Goal: Task Accomplishment & Management: Manage account settings

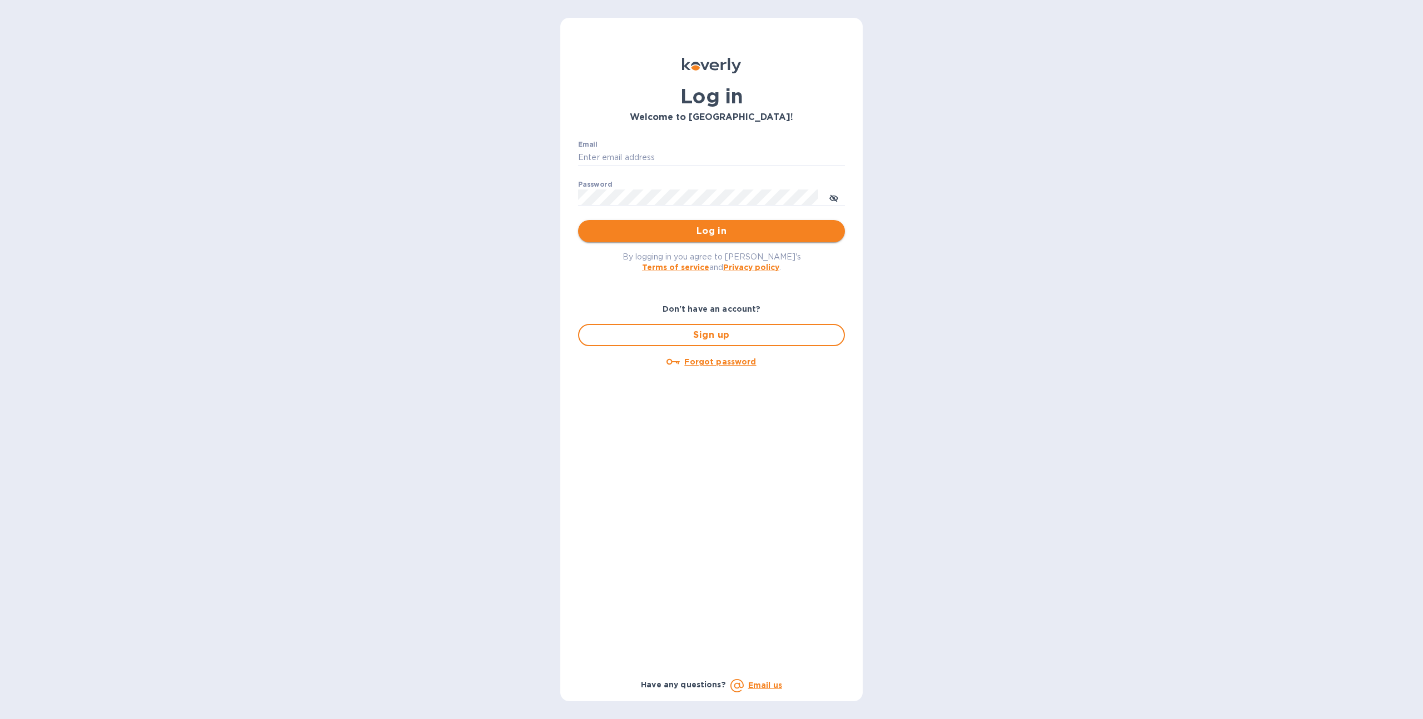
type input "sgrover@koverly.com"
click at [730, 237] on span "Log in" at bounding box center [711, 231] width 249 height 13
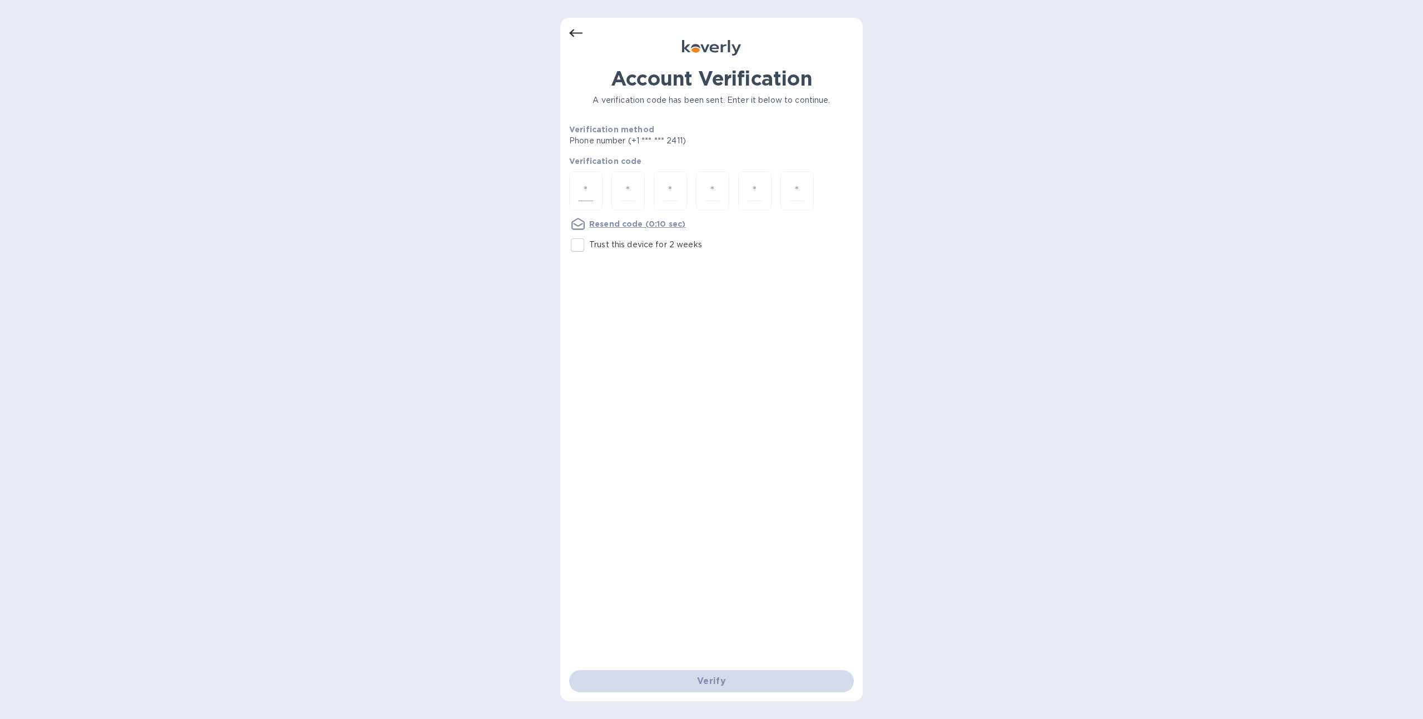
click at [586, 196] on input "number" at bounding box center [586, 191] width 14 height 21
type input "1"
type input "6"
type input "5"
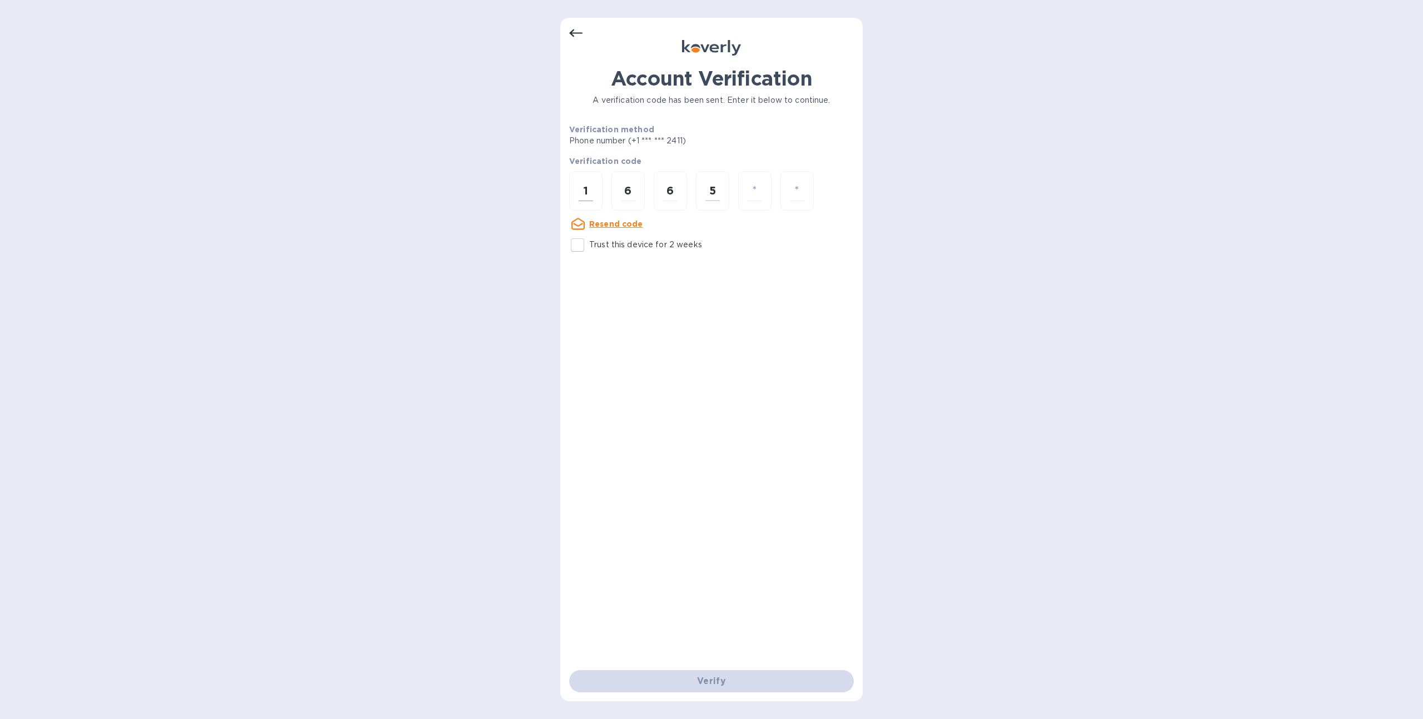
type input "0"
type input "7"
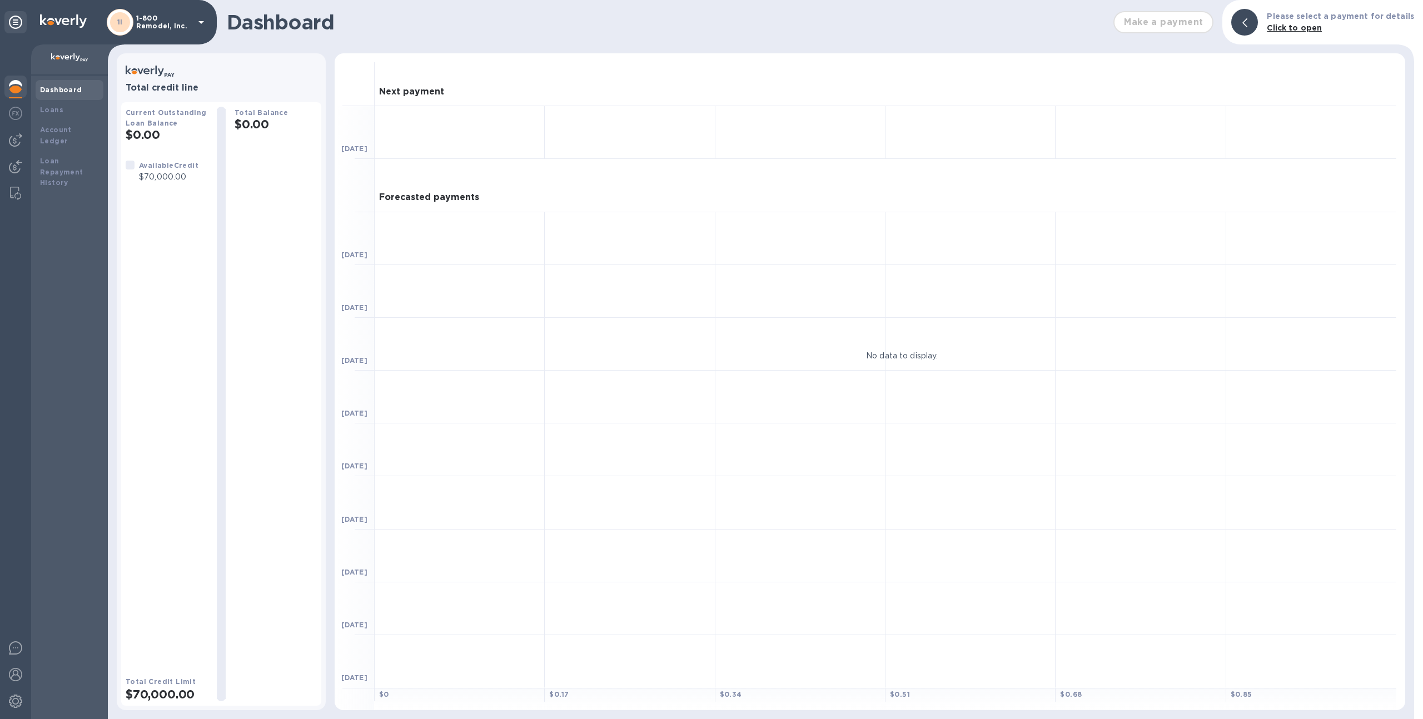
click at [165, 20] on p "1-800 Remodel, Inc." at bounding box center [164, 22] width 56 height 16
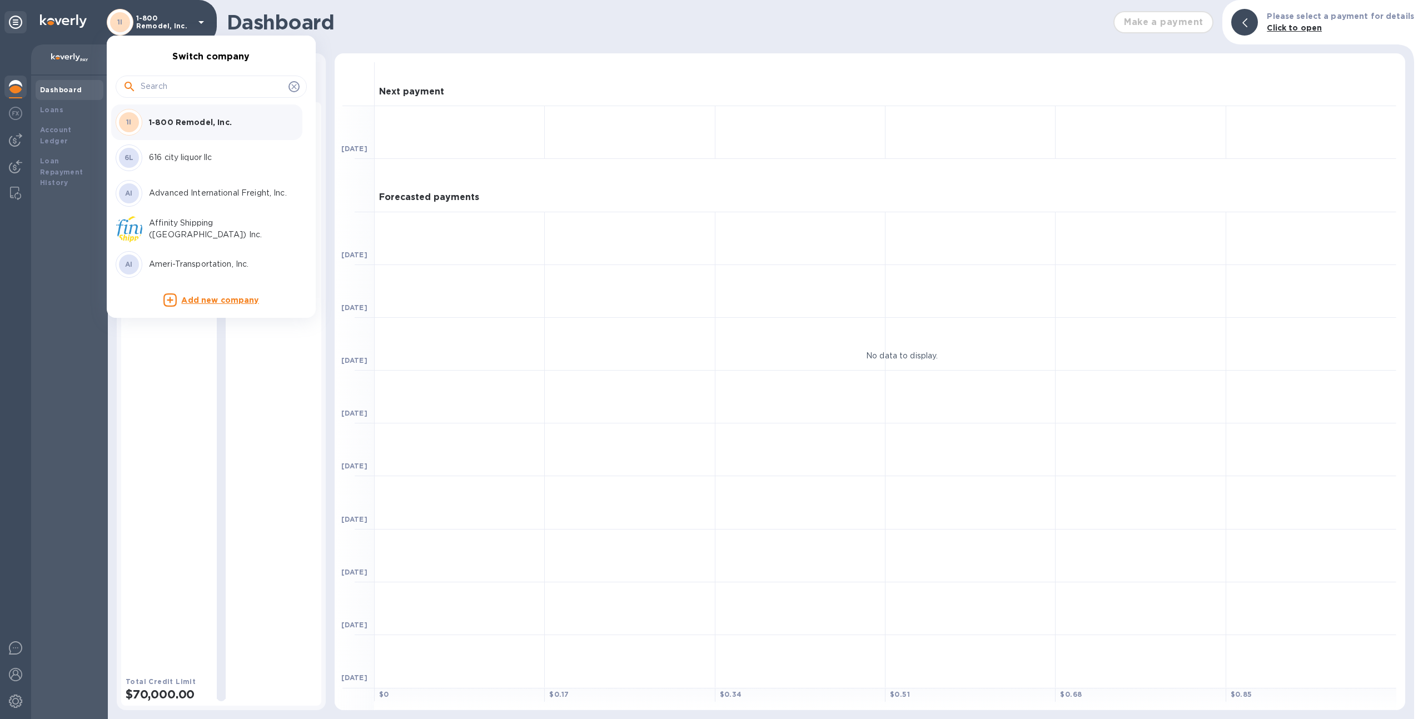
click at [191, 90] on input "text" at bounding box center [212, 86] width 143 height 17
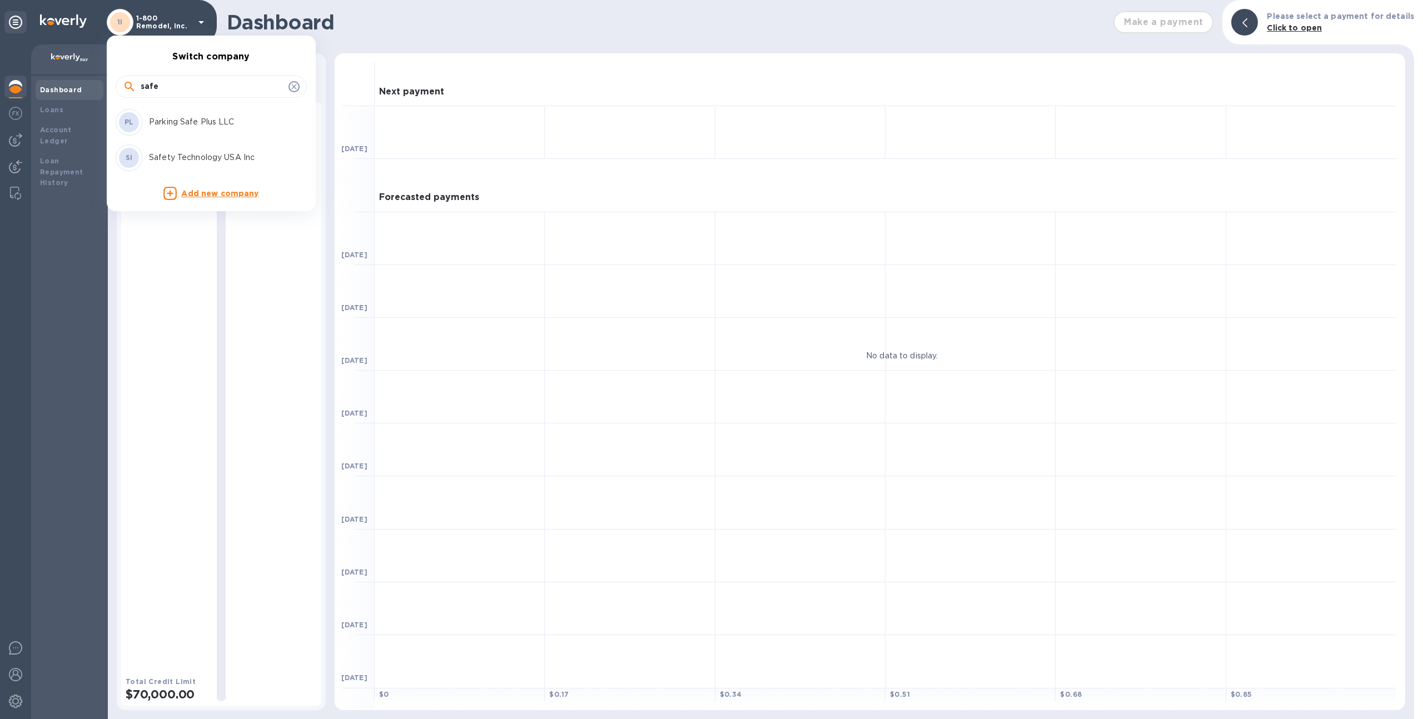
type input "safe"
click at [177, 153] on p "Safety Technology USA Inc" at bounding box center [219, 158] width 140 height 12
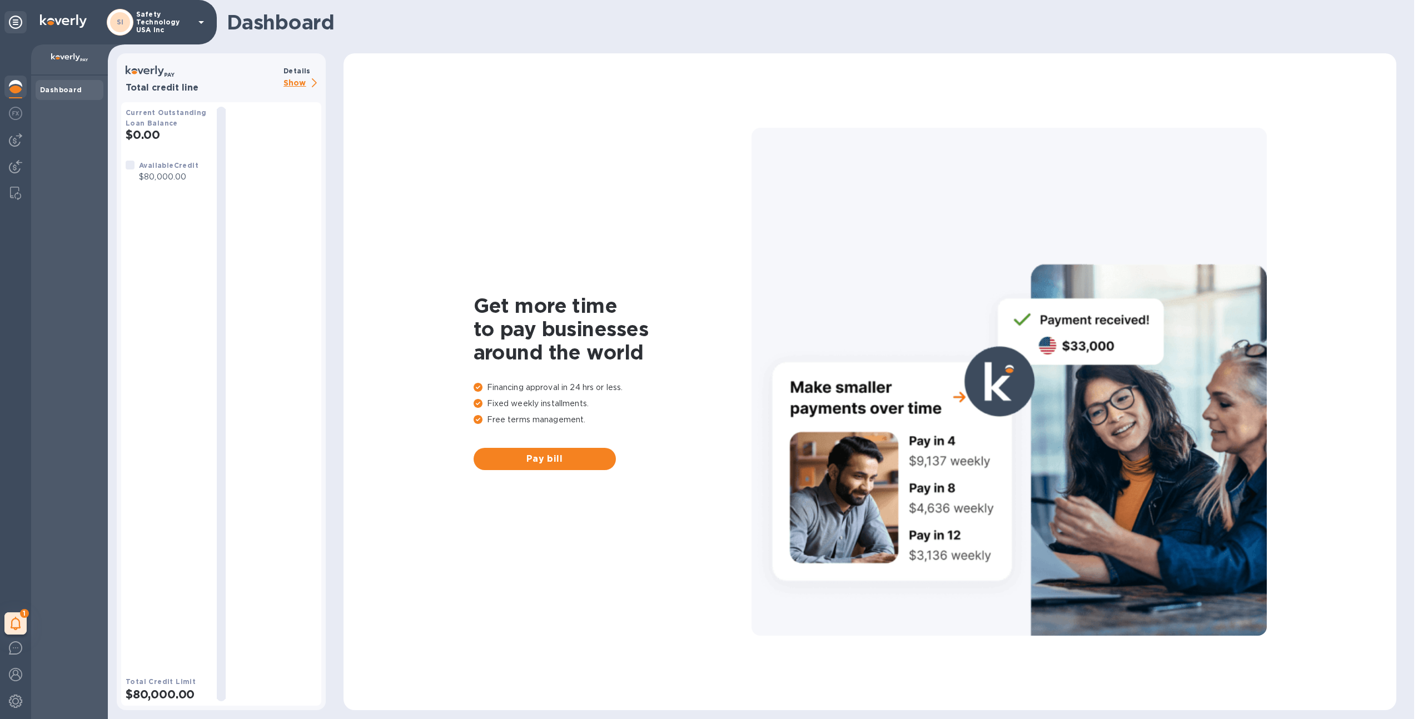
click at [150, 27] on p "Safety Technology USA Inc" at bounding box center [164, 22] width 56 height 23
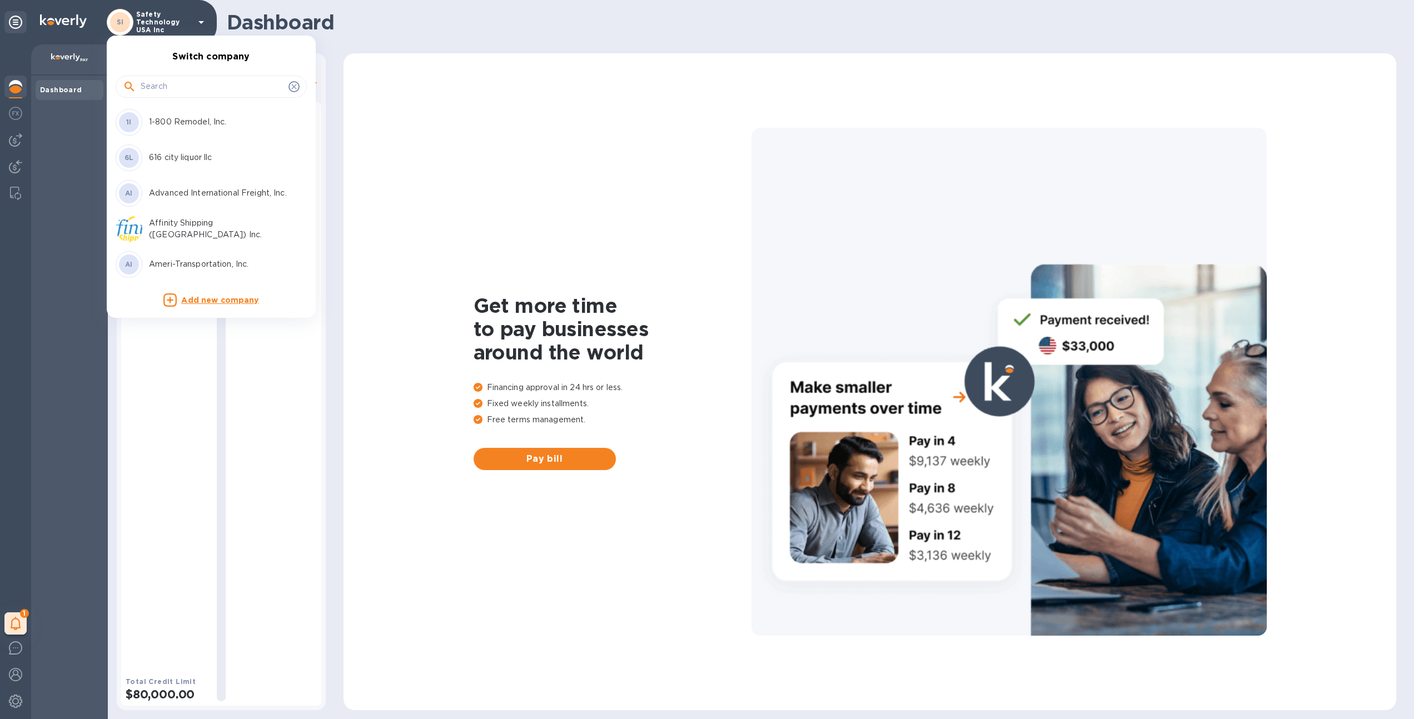
click at [153, 10] on div at bounding box center [711, 359] width 1423 height 719
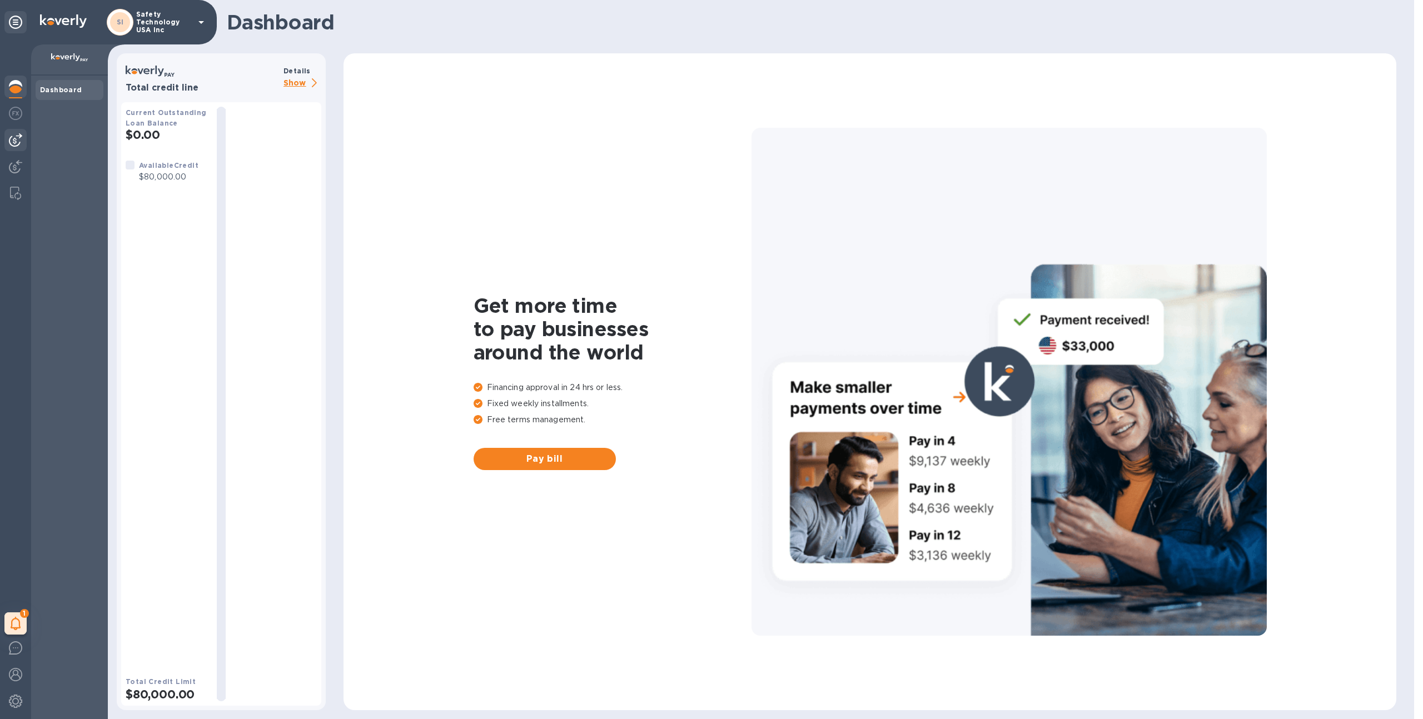
click at [14, 143] on img at bounding box center [15, 139] width 13 height 13
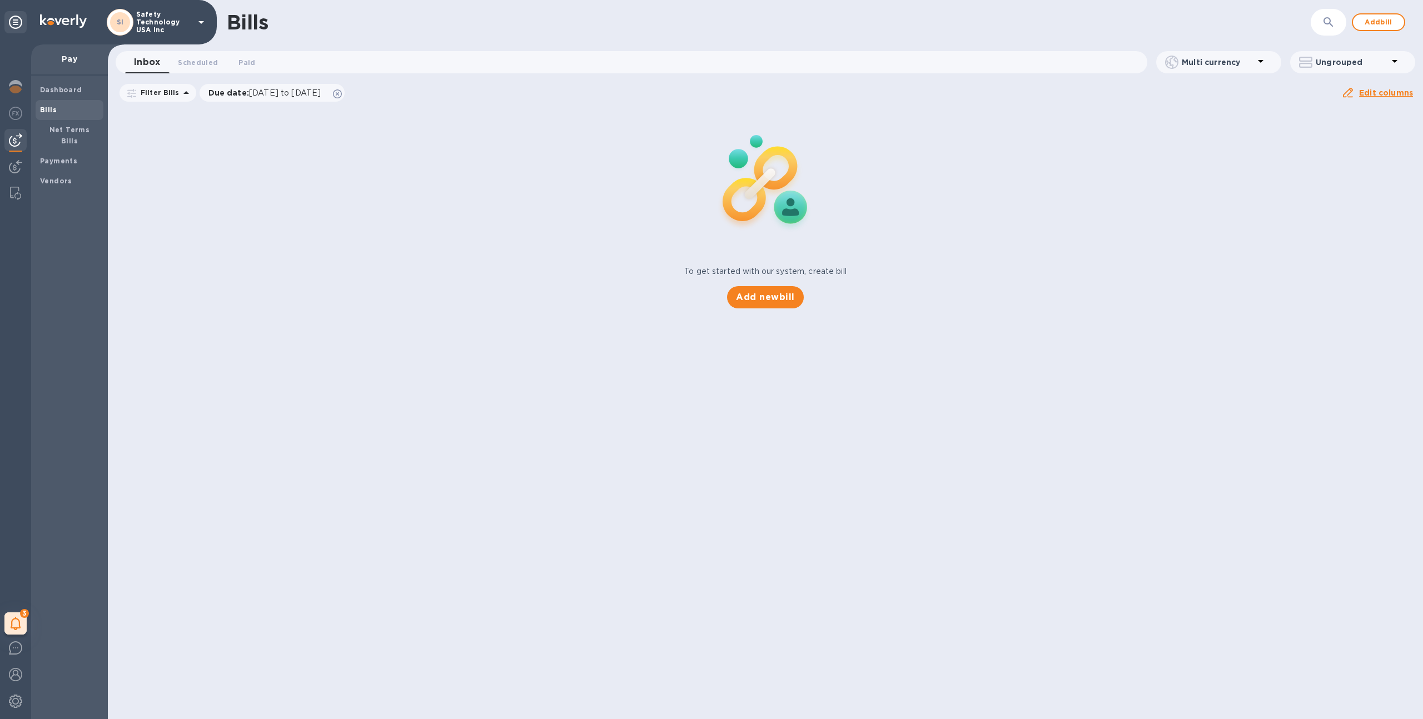
click at [78, 113] on span "Bills" at bounding box center [69, 110] width 59 height 11
click at [76, 132] on b "Net Terms Bills" at bounding box center [69, 135] width 41 height 19
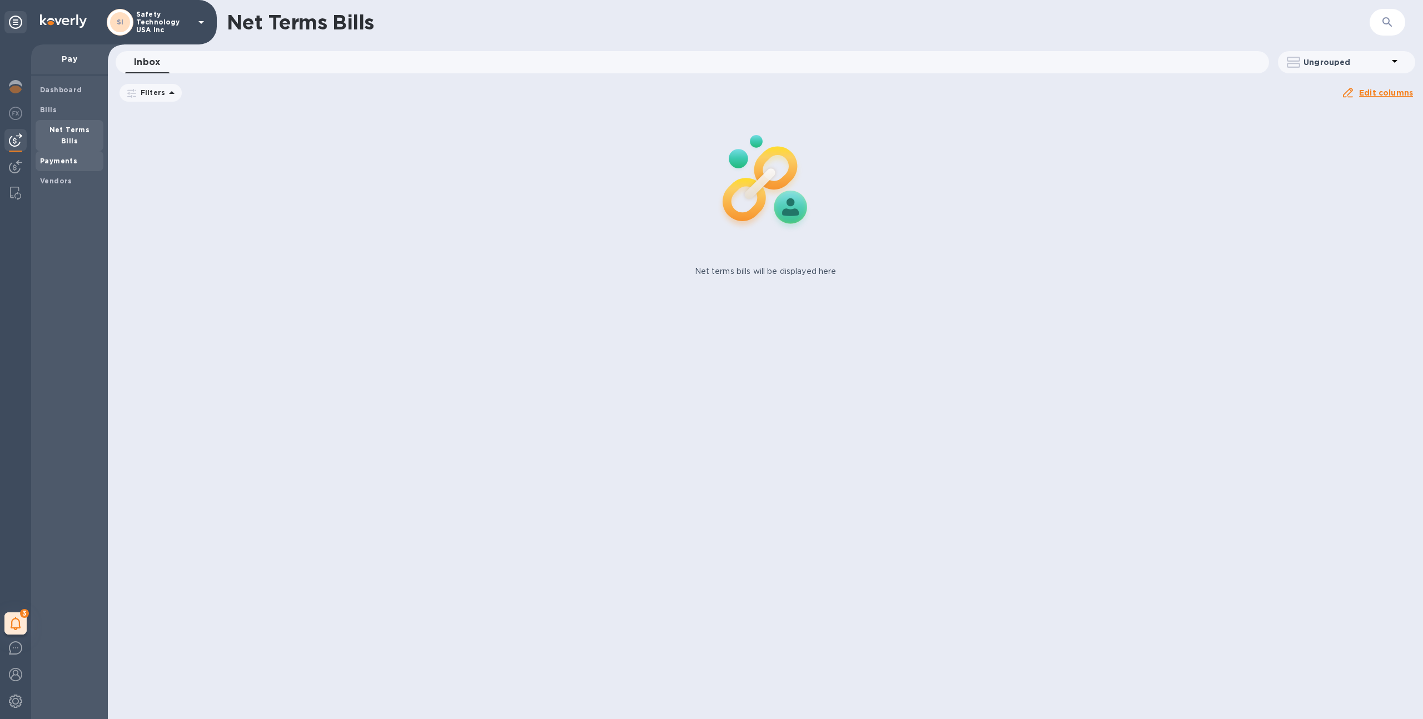
click at [77, 156] on span "Payments" at bounding box center [69, 161] width 59 height 11
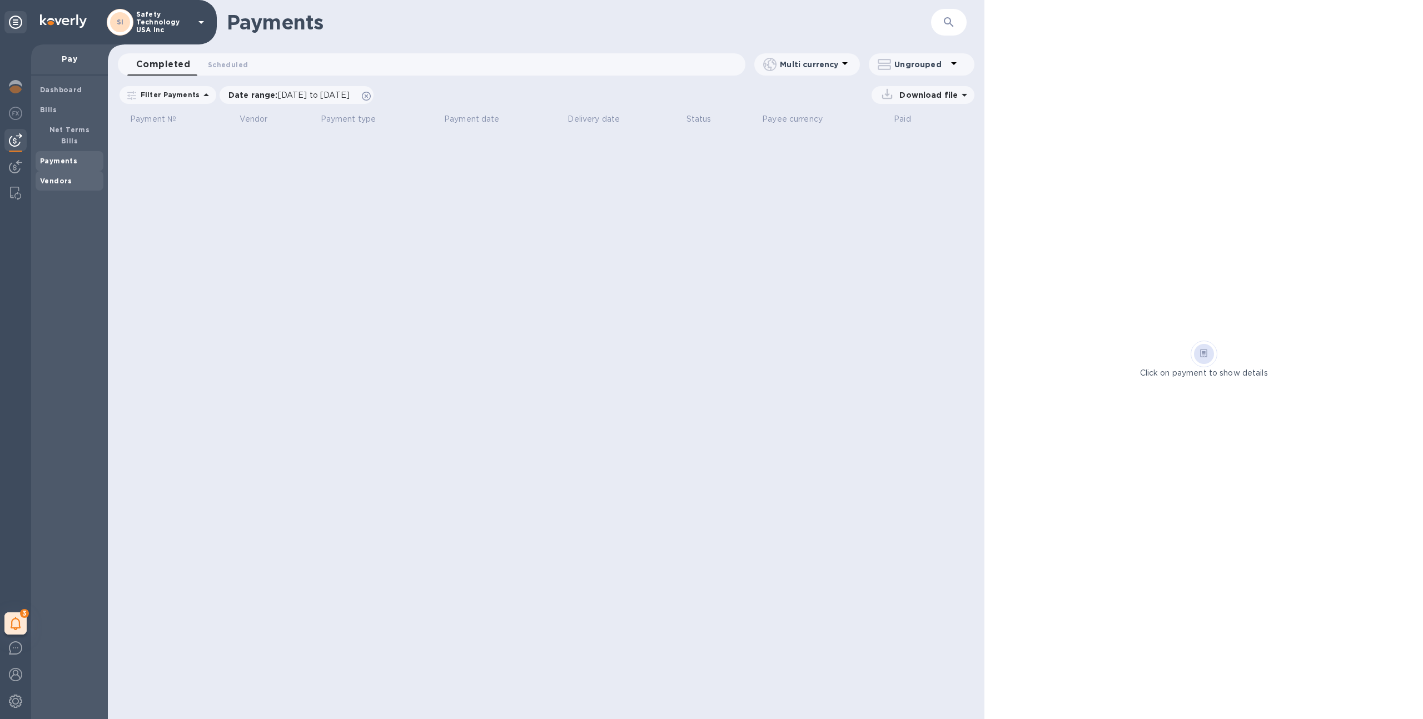
click at [73, 176] on span "Vendors" at bounding box center [69, 181] width 59 height 11
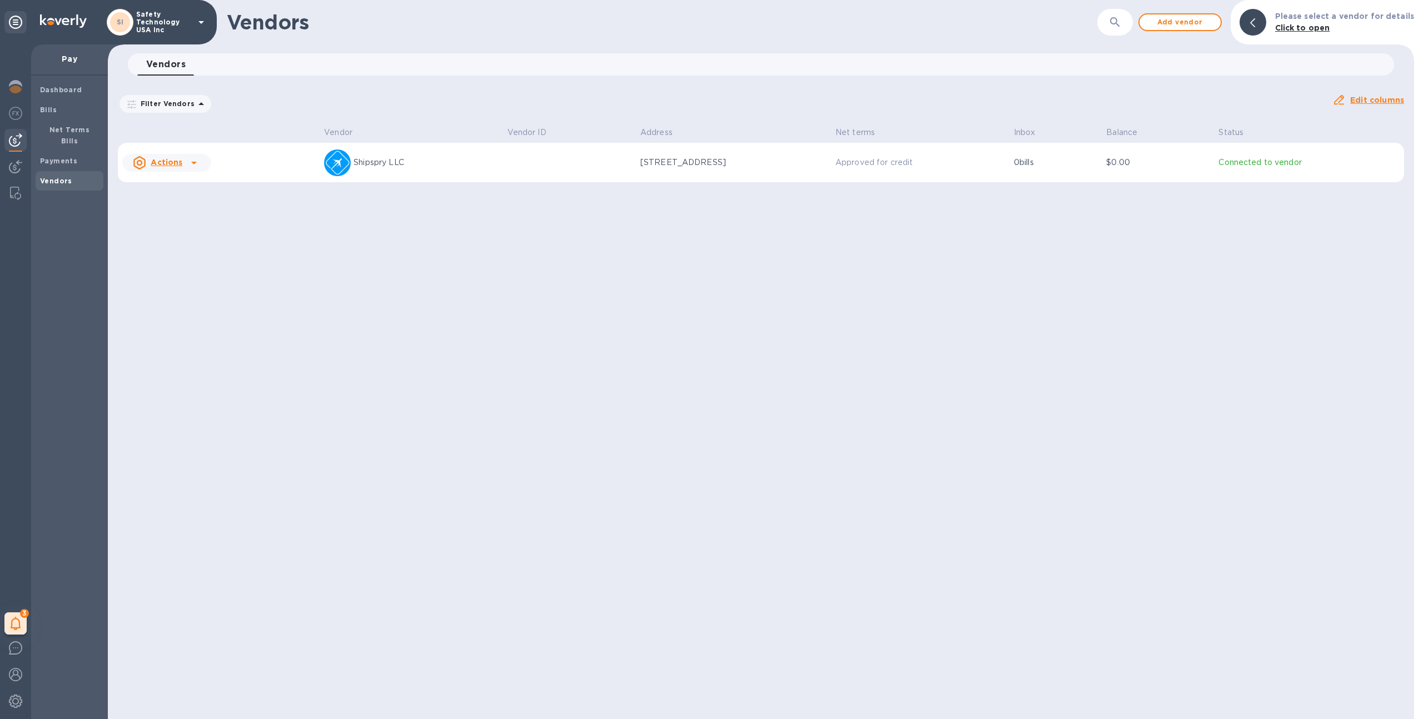
click at [537, 165] on td at bounding box center [569, 163] width 133 height 40
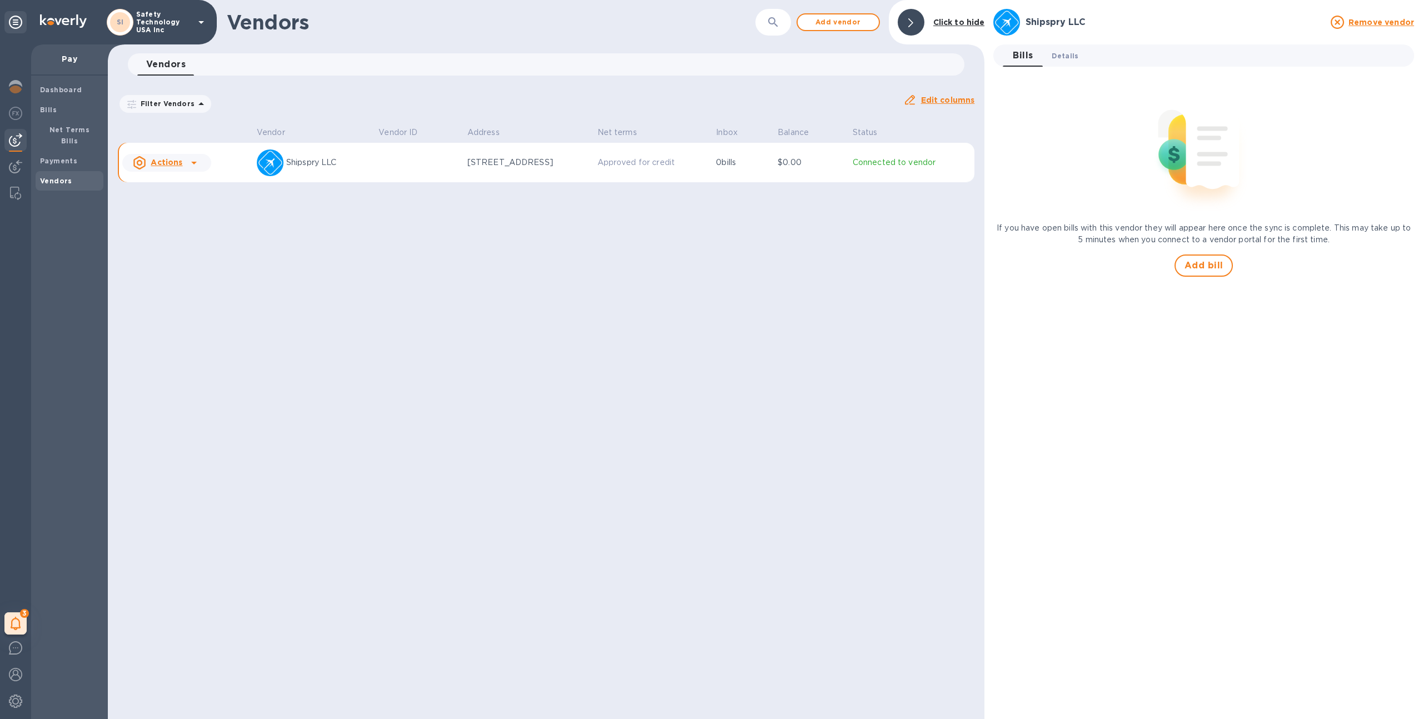
click at [1073, 53] on span "Details 0" at bounding box center [1065, 56] width 27 height 12
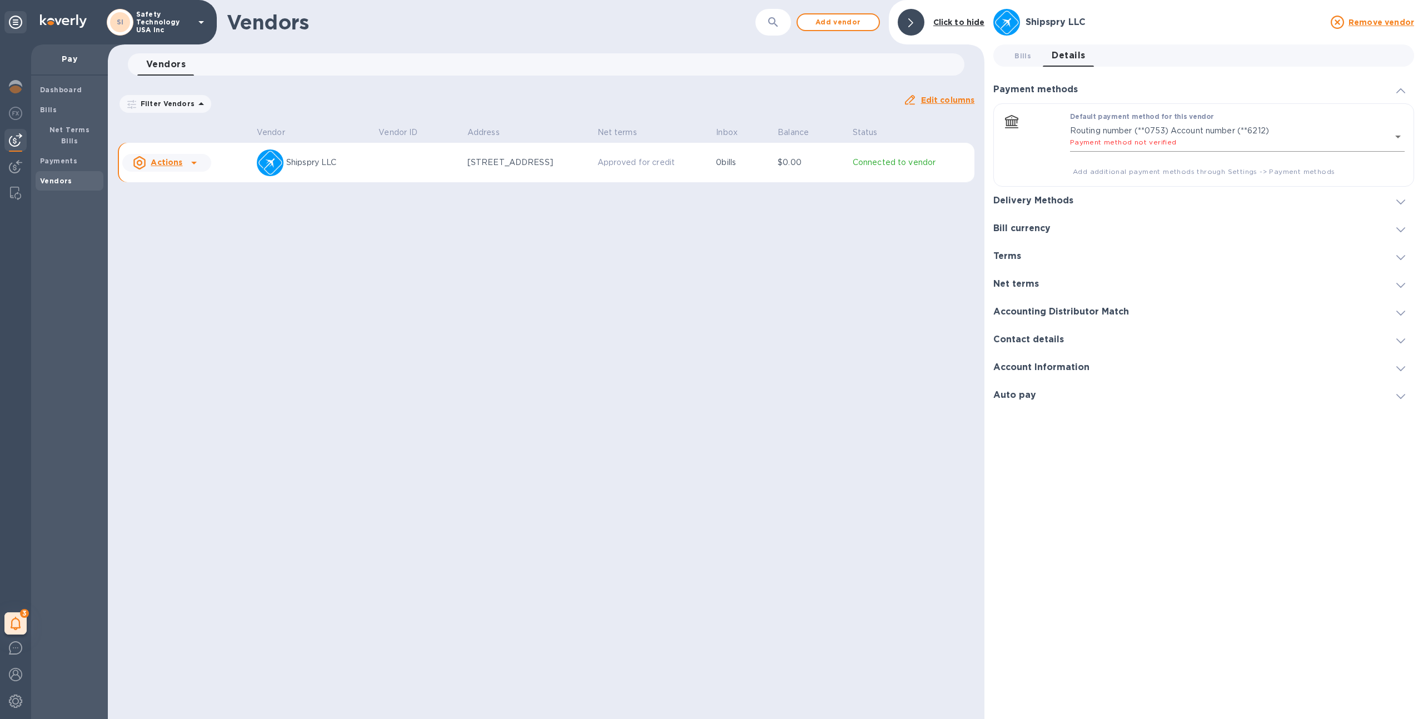
click at [1162, 144] on body "SI Safety Technology USA Inc 3 My tasks Pay Dashboard Bills Net Terms Bills Pay…" at bounding box center [711, 359] width 1423 height 719
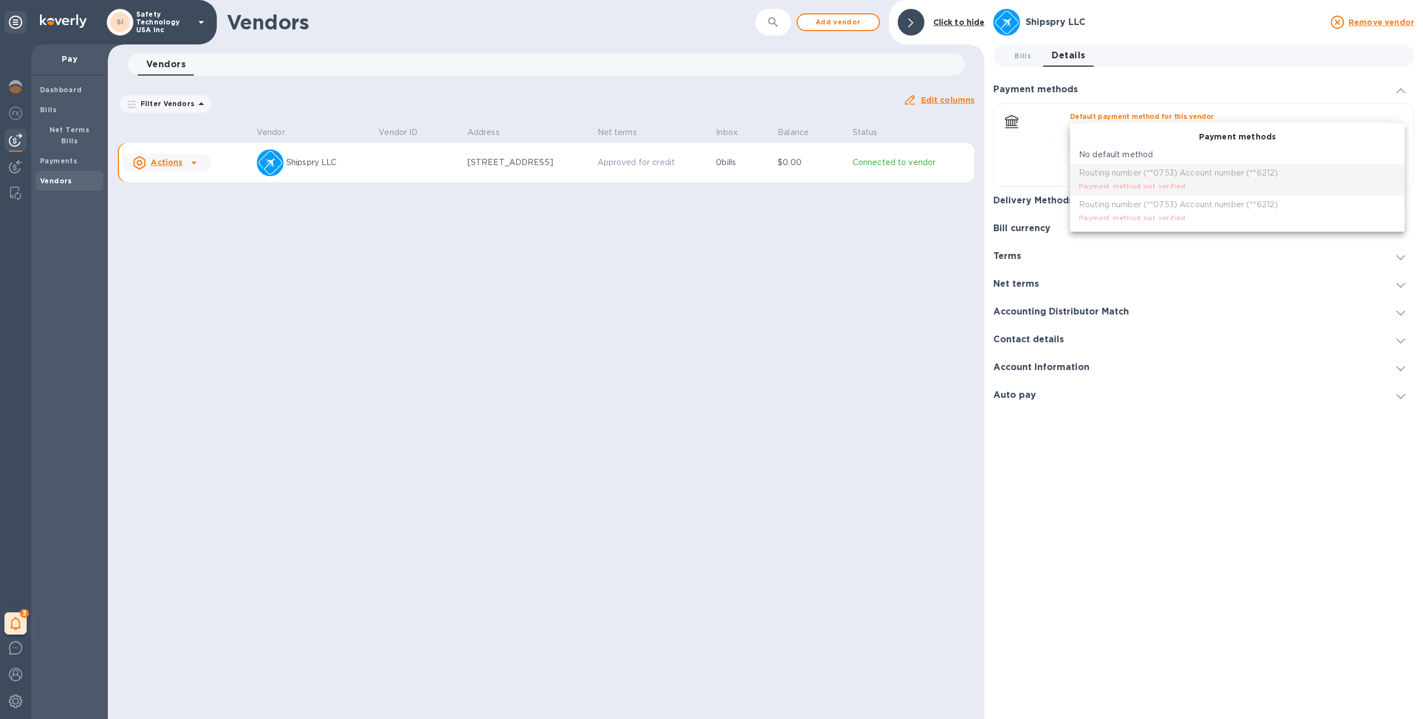
click at [930, 276] on div at bounding box center [711, 359] width 1423 height 719
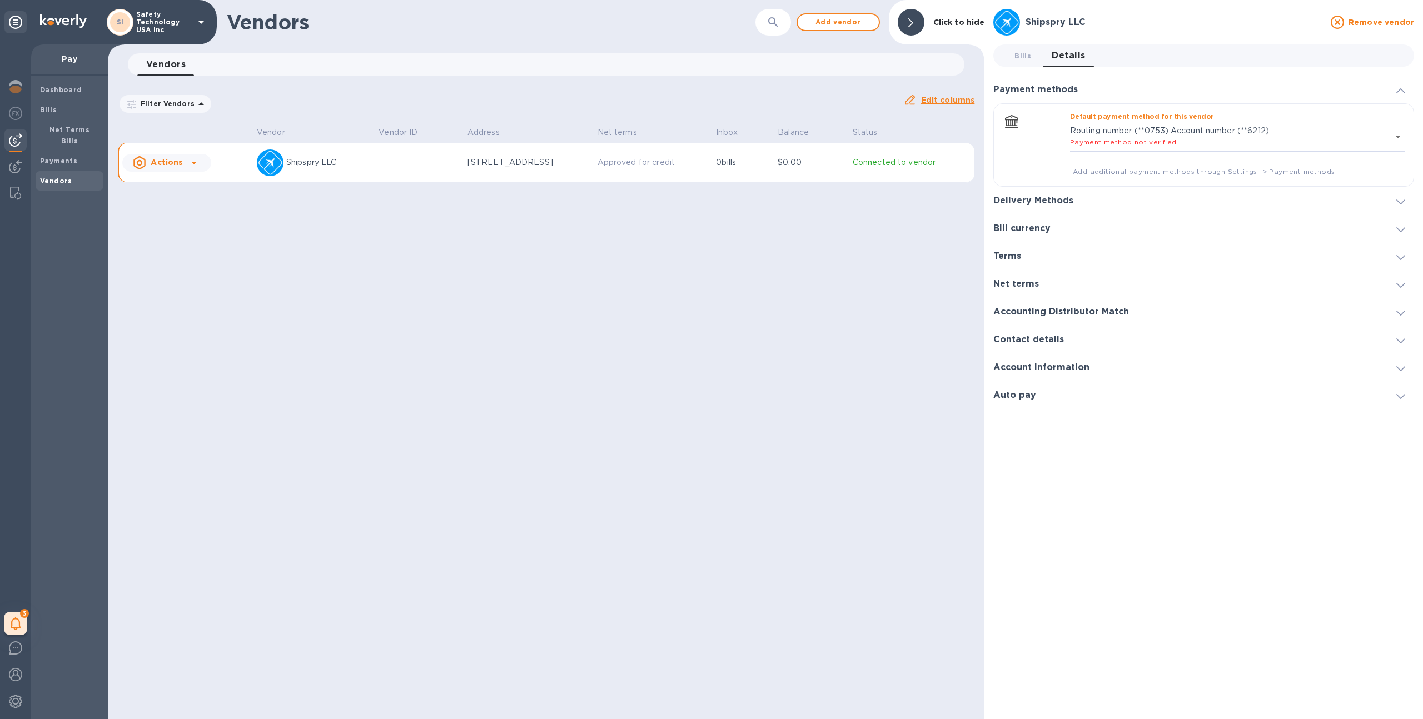
click at [131, 27] on div "SI" at bounding box center [120, 22] width 27 height 27
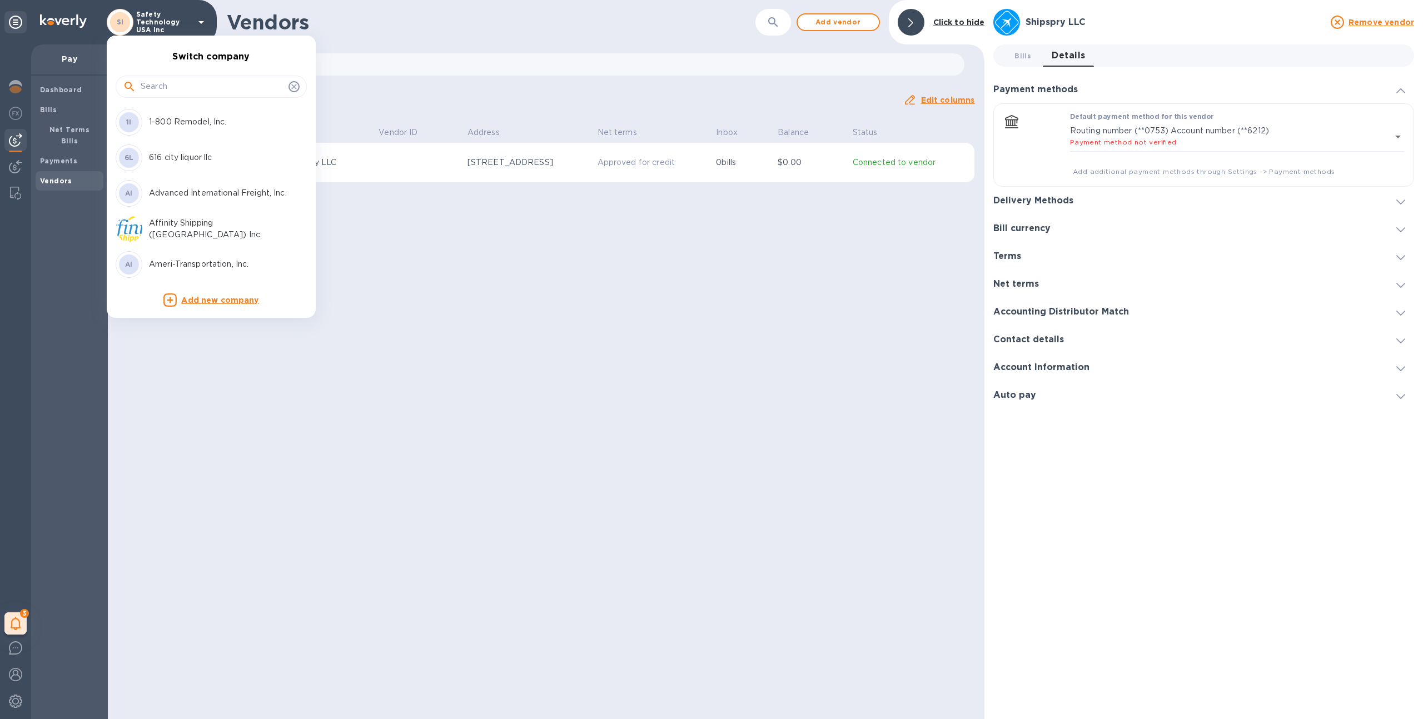
click input "text"
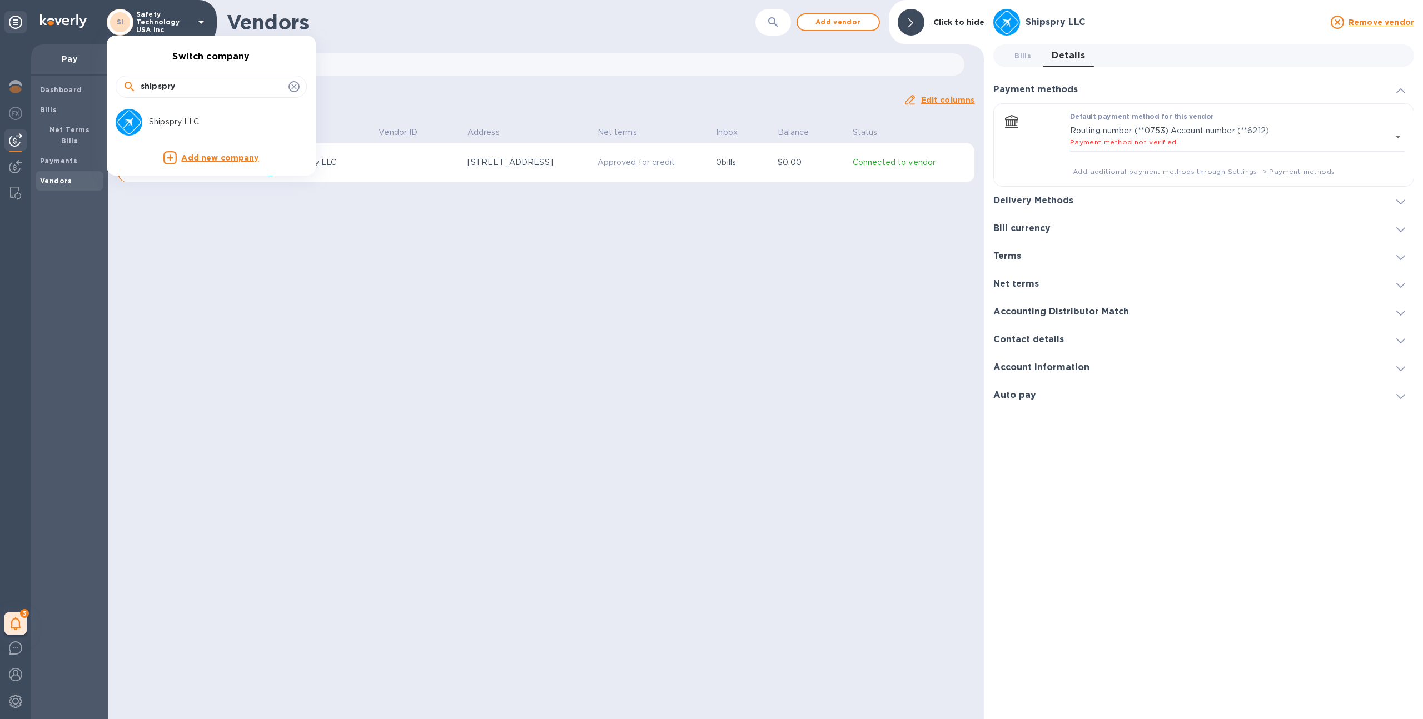
type input "shipspry"
click p "Shipspry LLC"
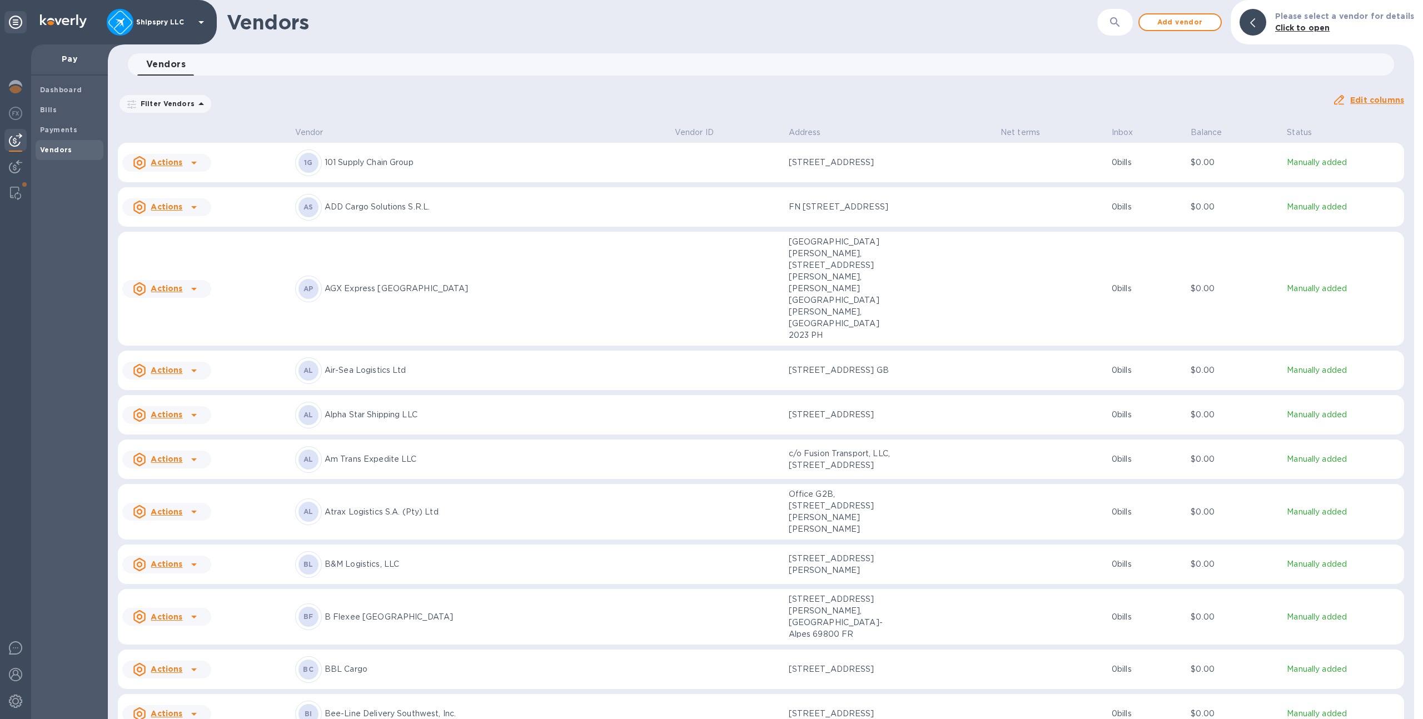
click at [1119, 20] on icon "button" at bounding box center [1115, 22] width 13 height 13
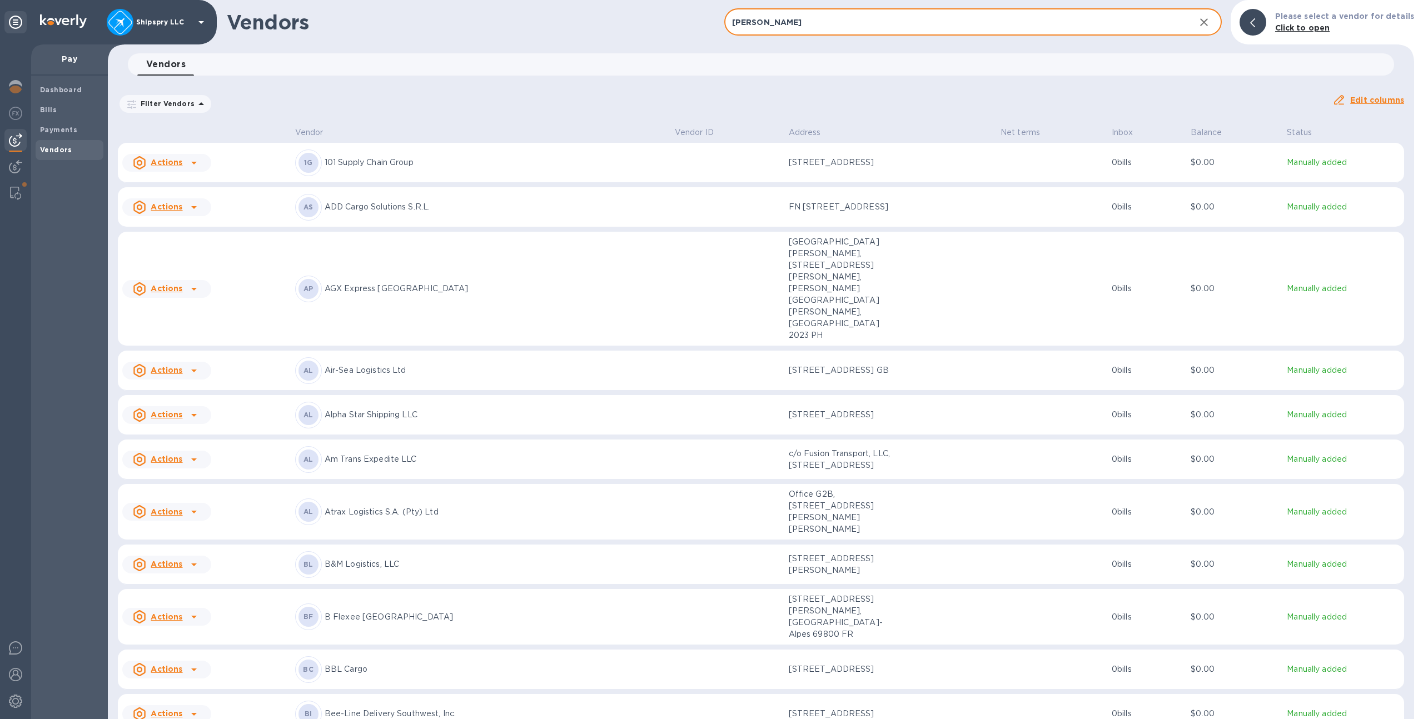
type input "safety"
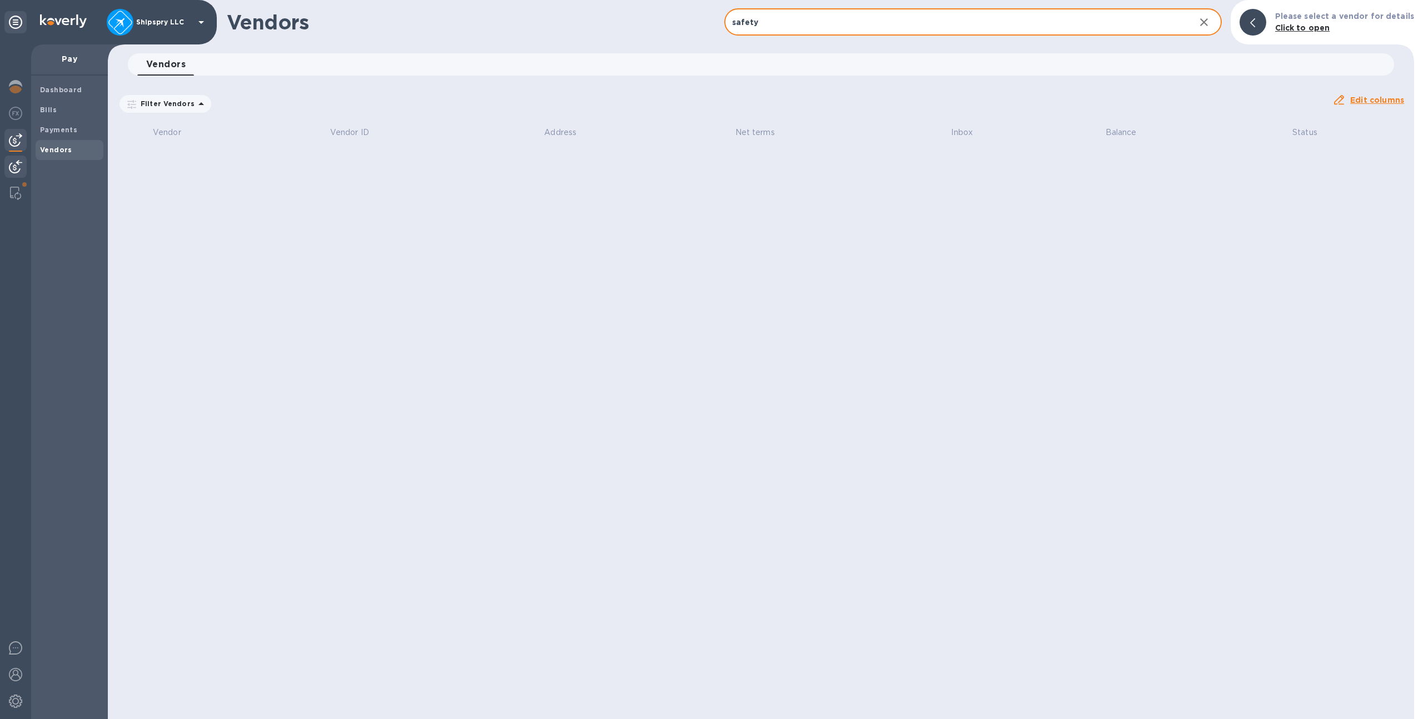
click at [6, 169] on div at bounding box center [15, 168] width 22 height 24
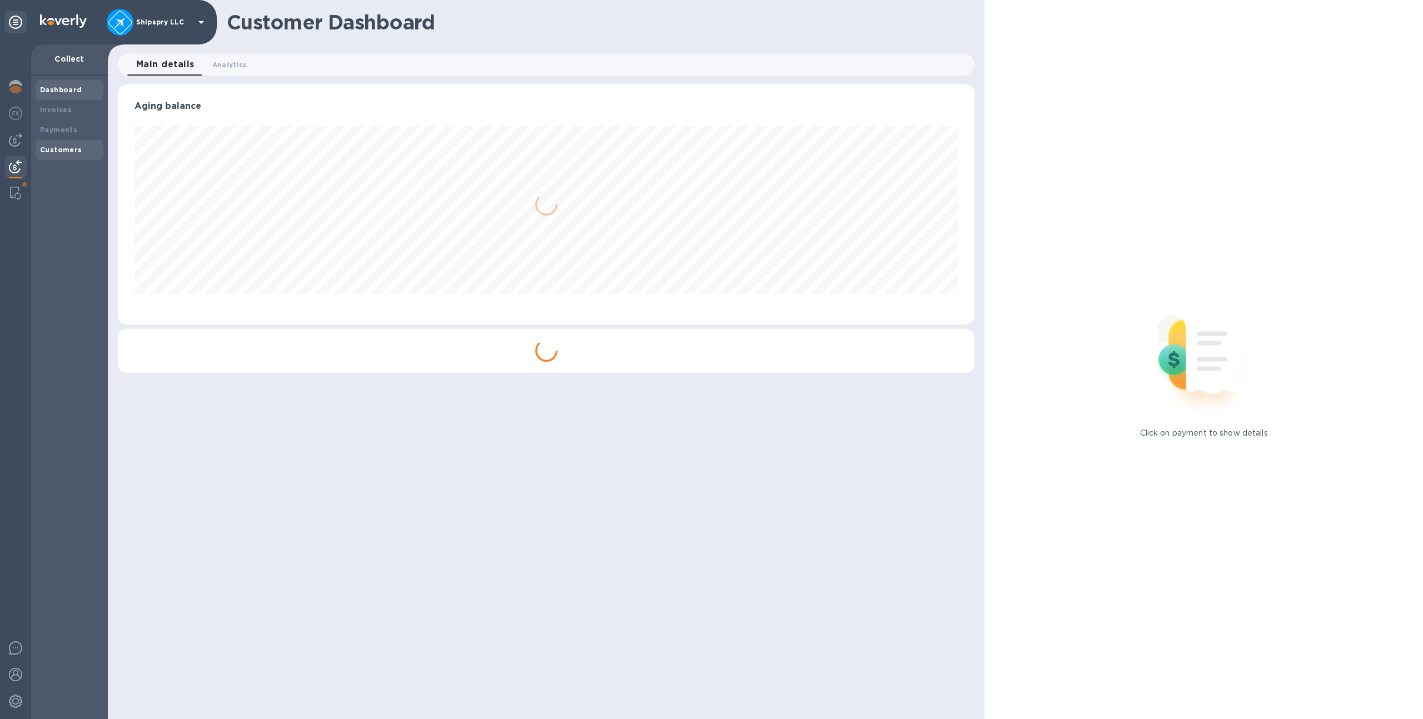
scroll to position [240, 857]
click at [76, 155] on div "Customers" at bounding box center [70, 150] width 68 height 20
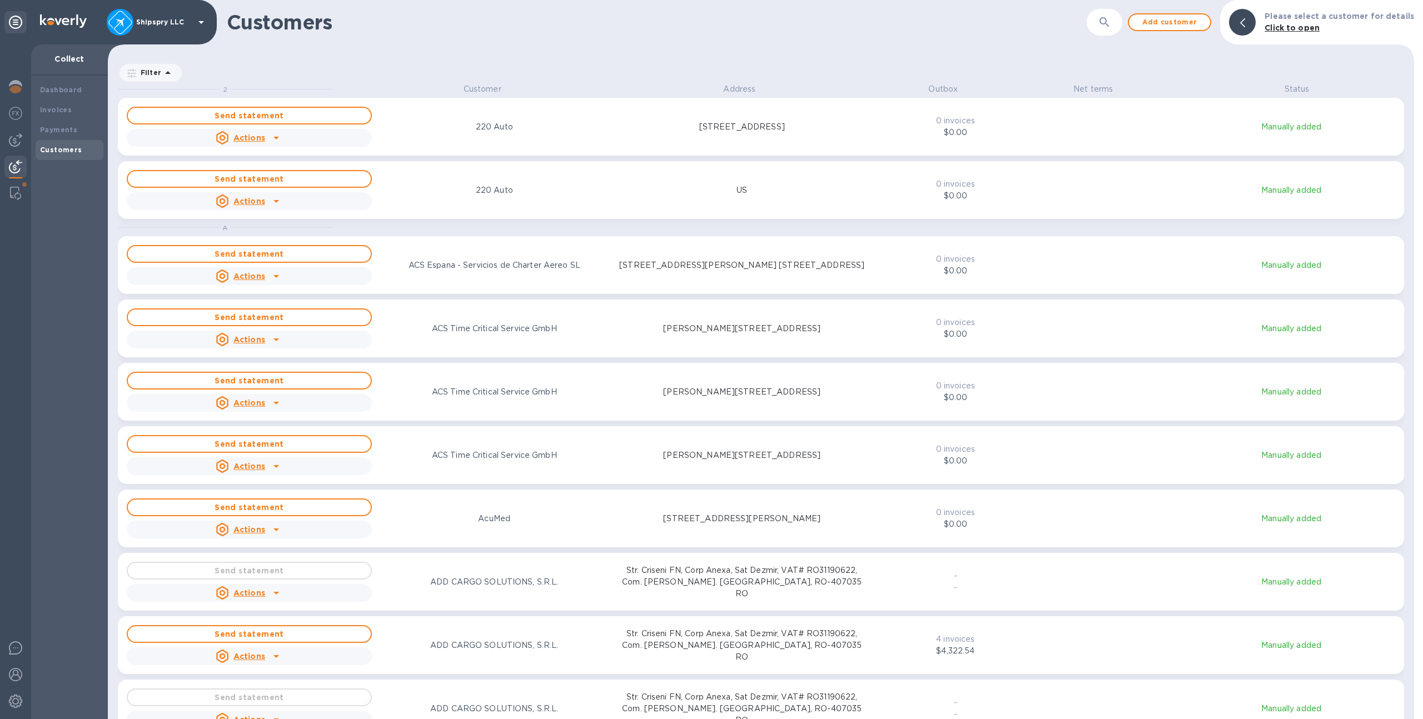
click at [1118, 31] on button "button" at bounding box center [1104, 22] width 27 height 27
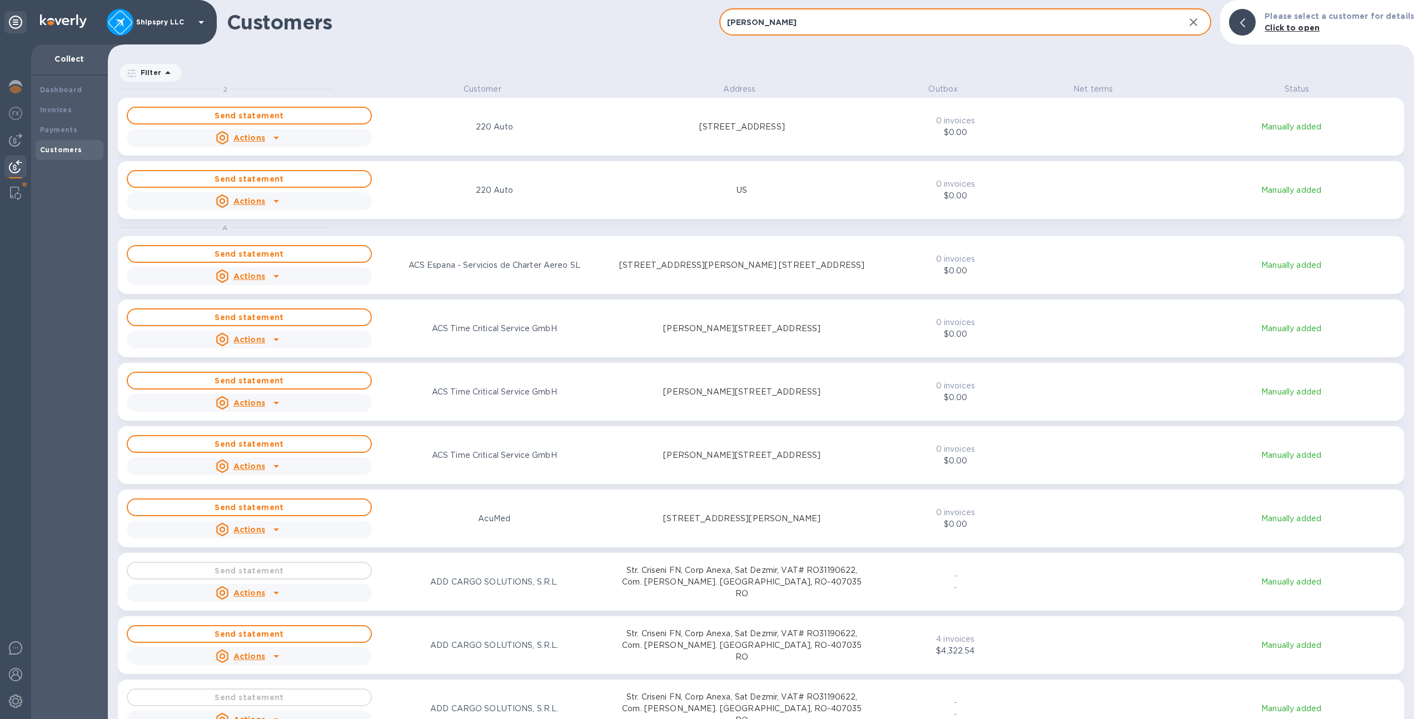
type input "safety"
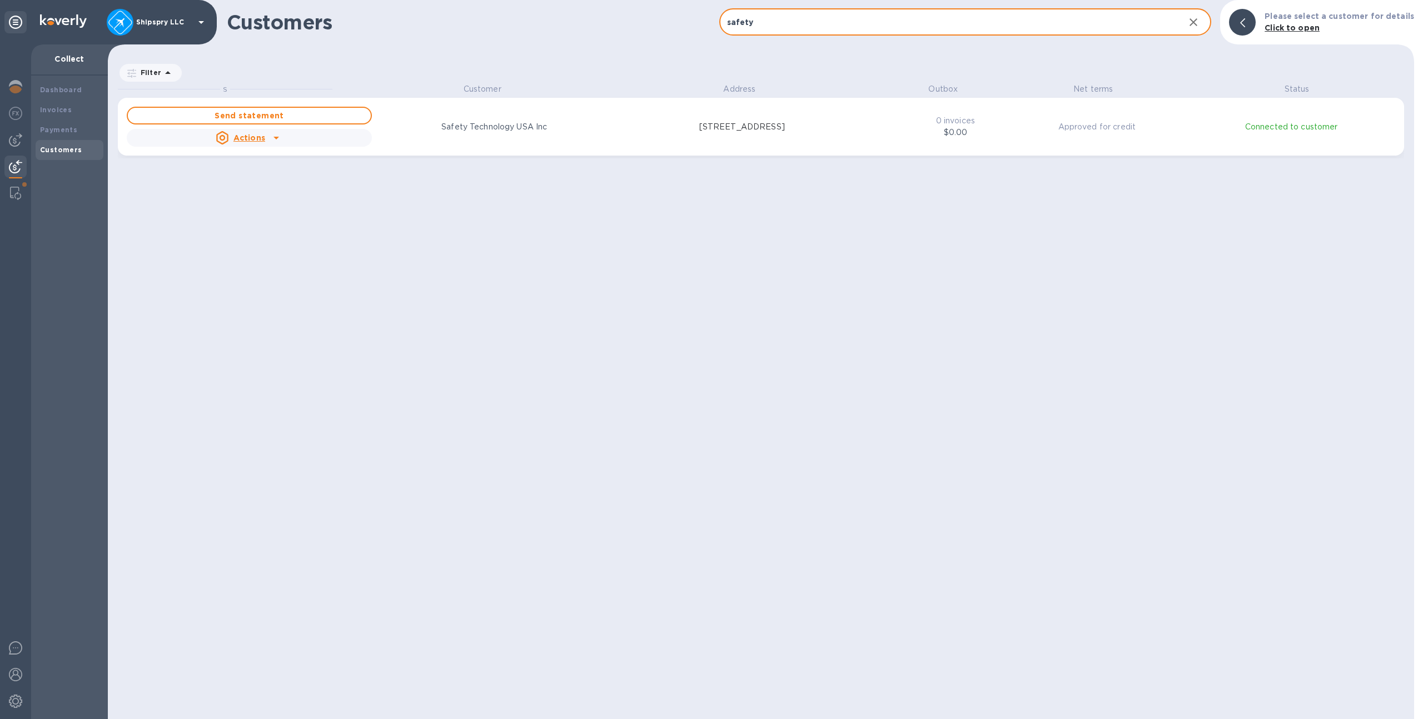
click at [790, 26] on input "safety" at bounding box center [947, 22] width 457 height 27
click at [43, 112] on b "Invoices" at bounding box center [56, 110] width 32 height 8
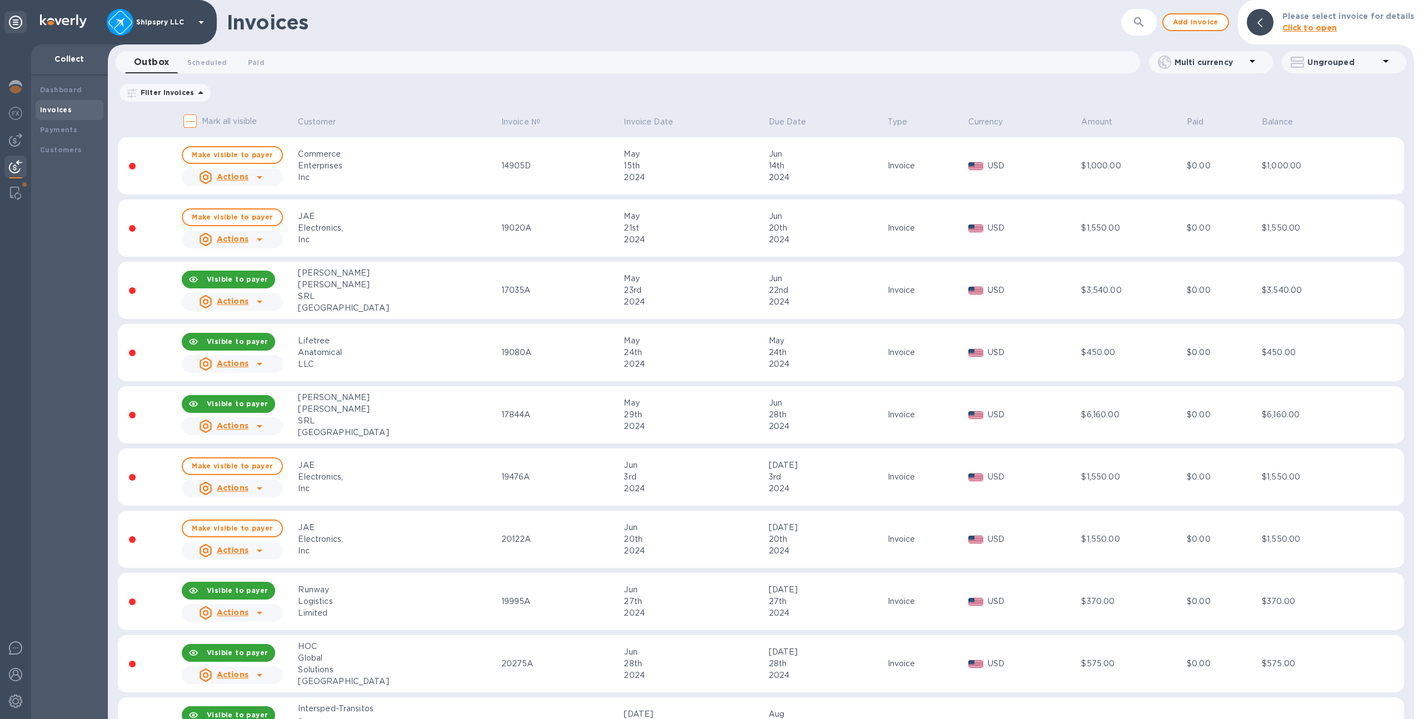
click at [1146, 18] on icon "button" at bounding box center [1139, 22] width 13 height 13
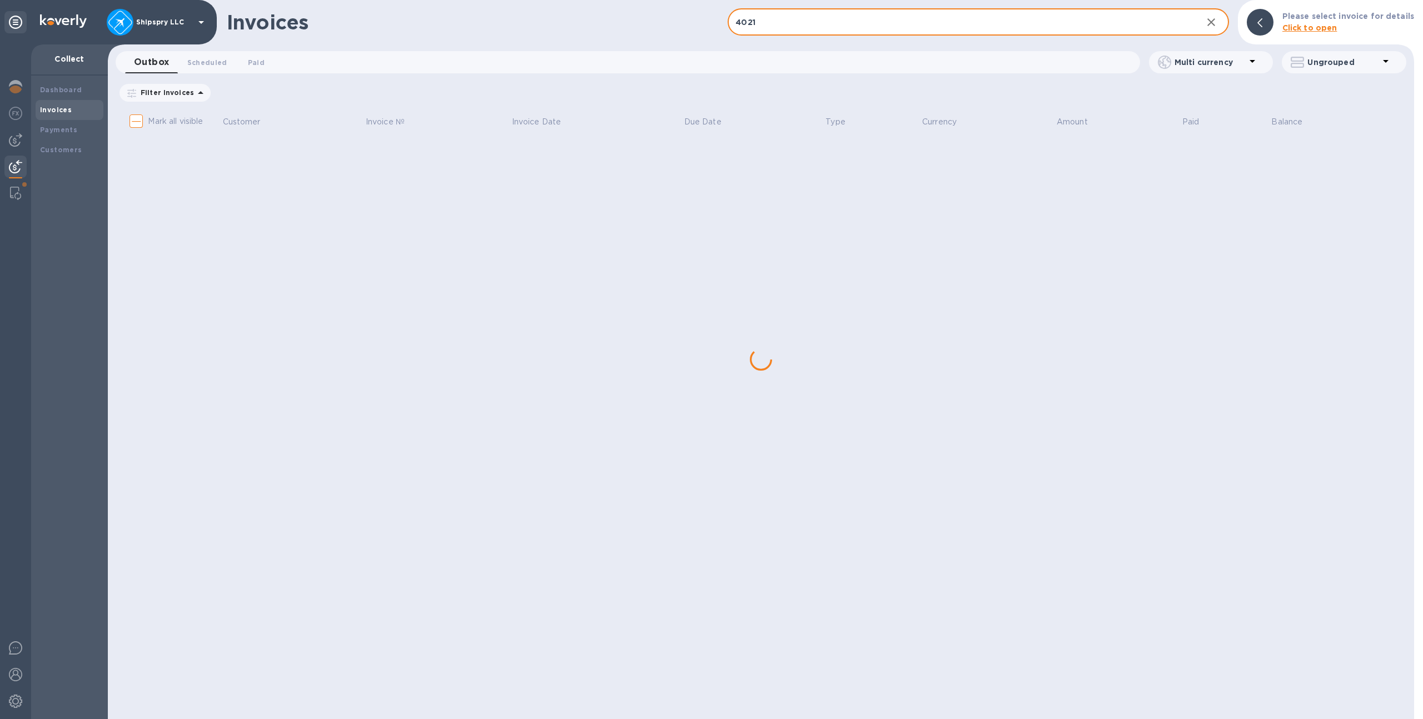
type input "40213"
checkbox input "true"
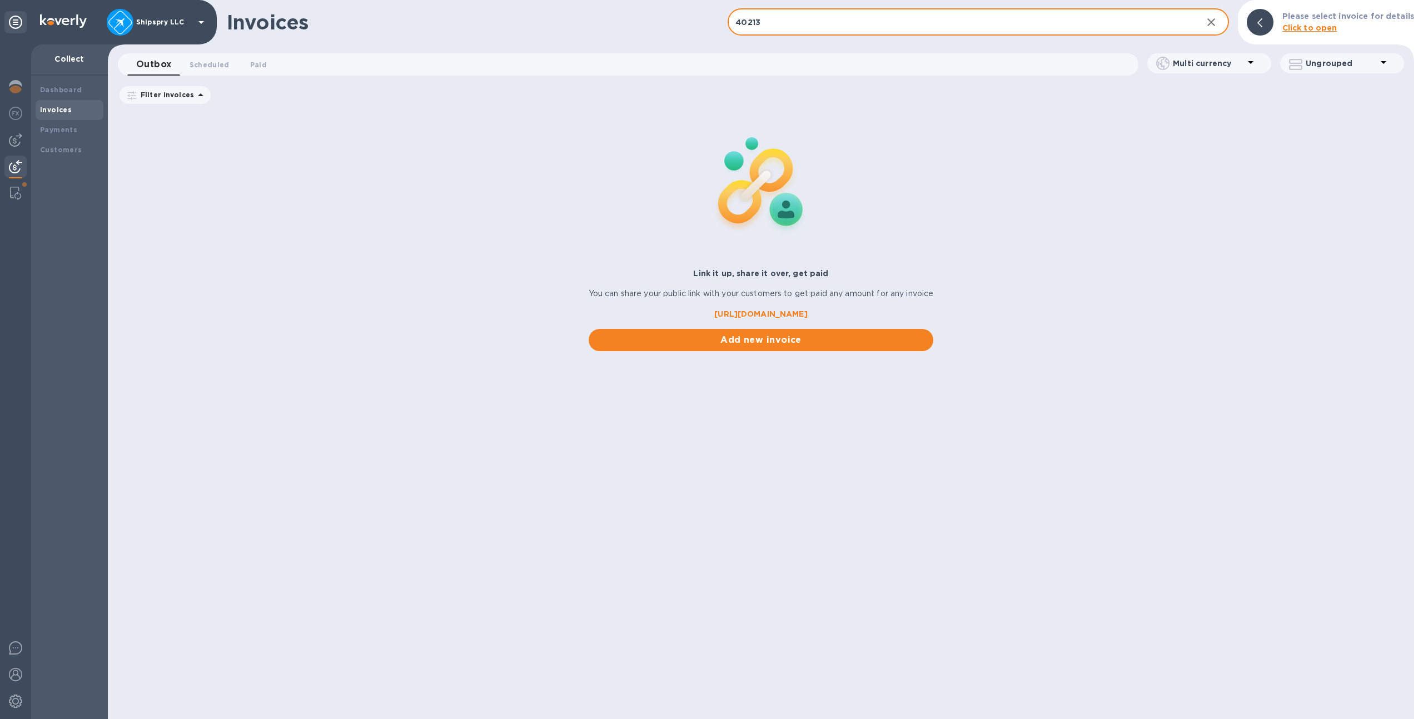
type input "40213A"
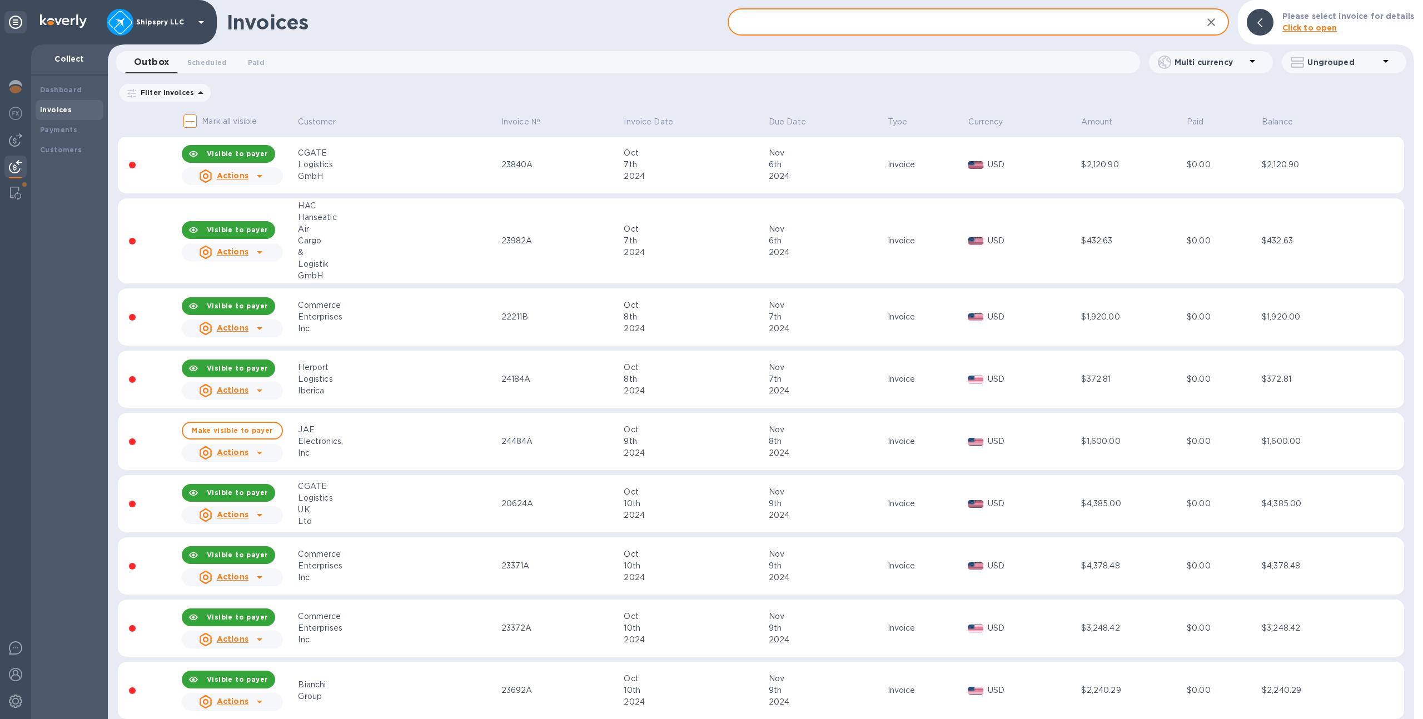
scroll to position [4211, 0]
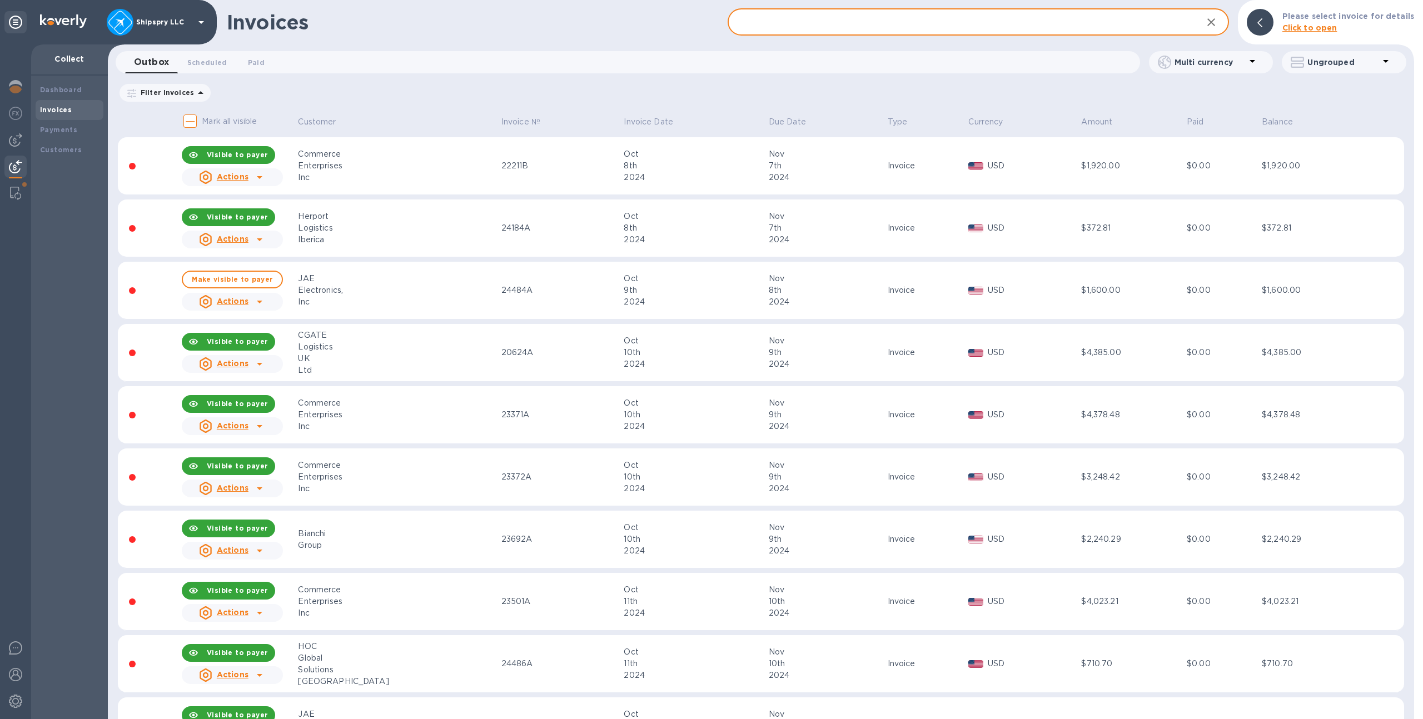
click at [852, 28] on input "text" at bounding box center [960, 22] width 465 height 27
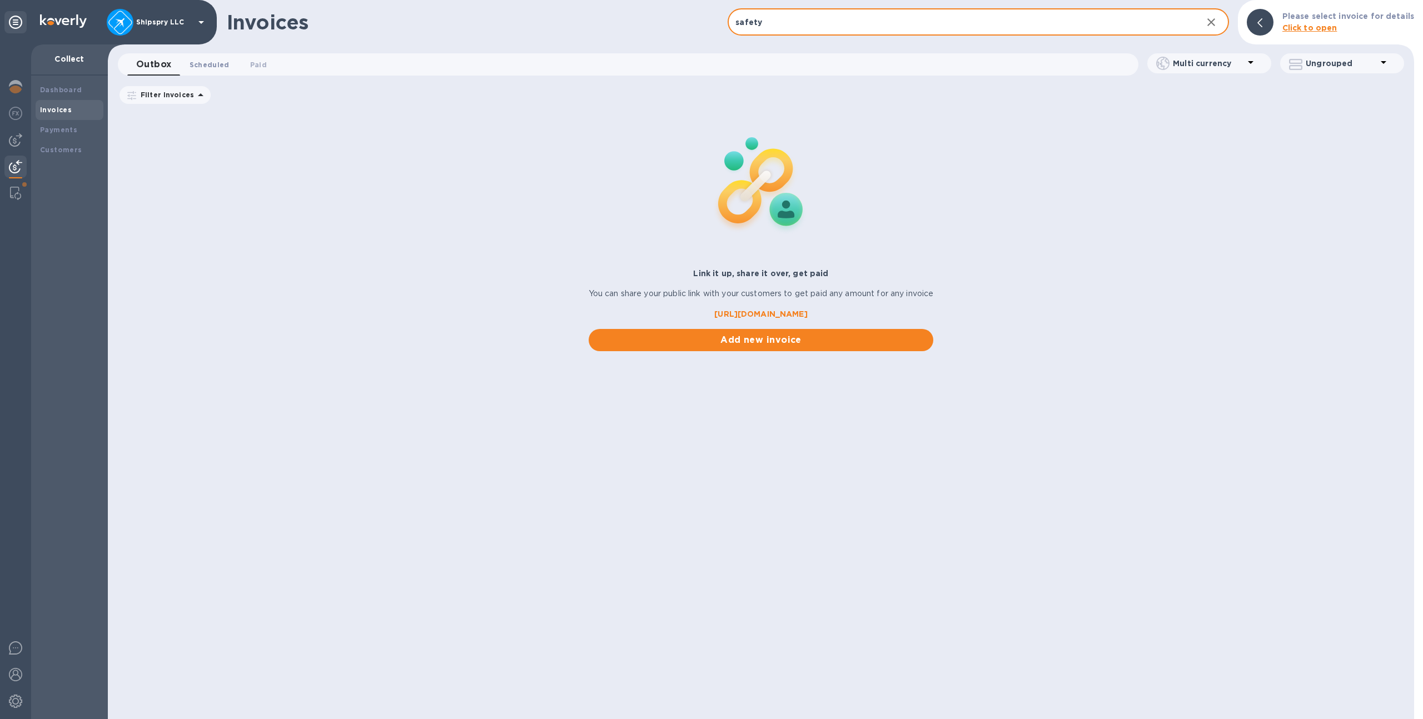
type input "safety"
click at [222, 59] on span "Scheduled 0" at bounding box center [210, 65] width 40 height 12
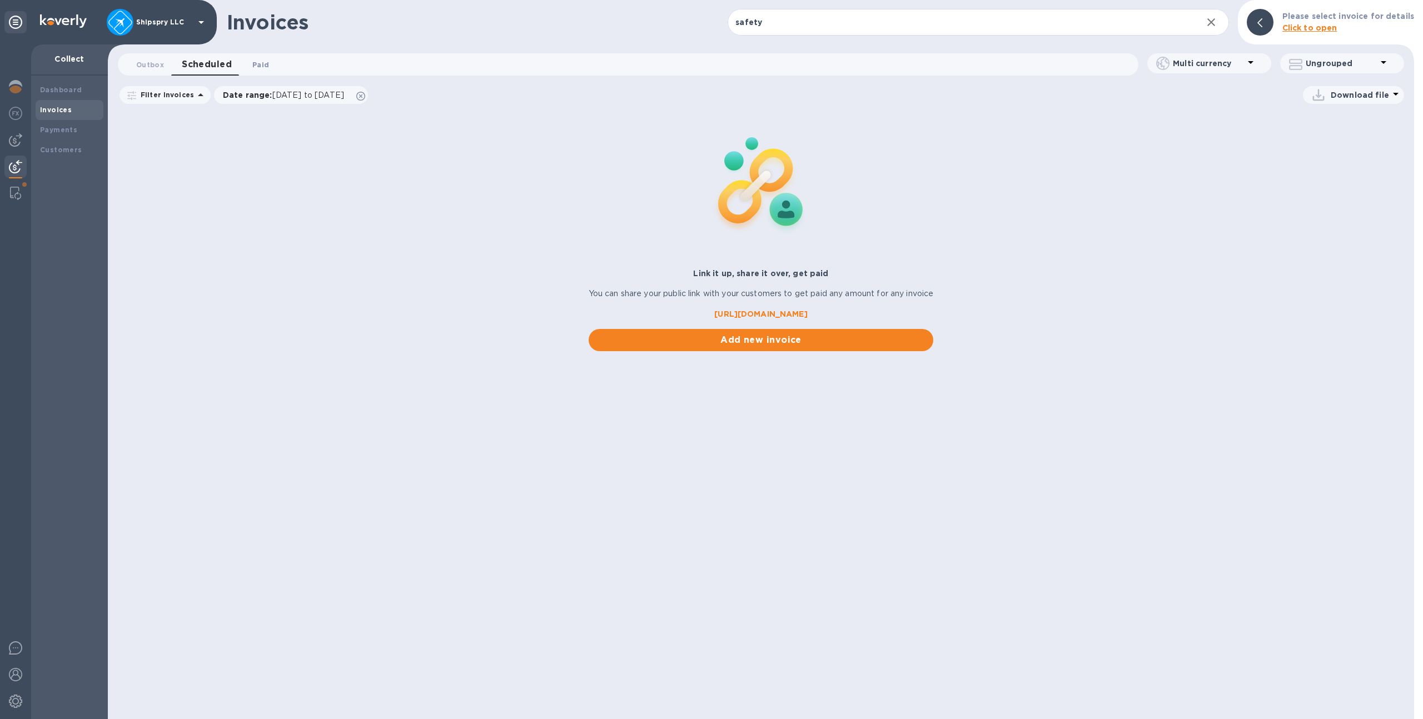
click at [270, 66] on span "Paid 0" at bounding box center [261, 65] width 22 height 12
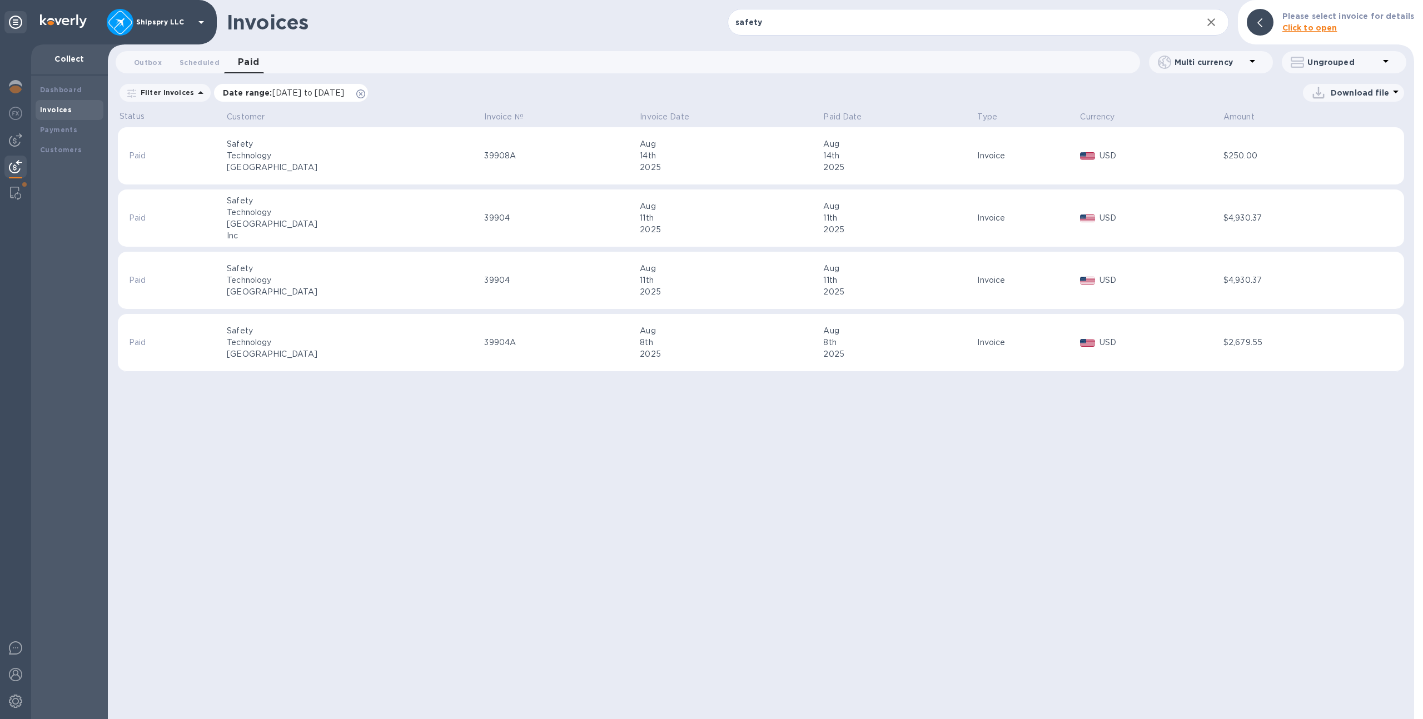
click at [365, 92] on icon at bounding box center [360, 94] width 9 height 9
click at [1216, 19] on icon "button" at bounding box center [1211, 22] width 13 height 13
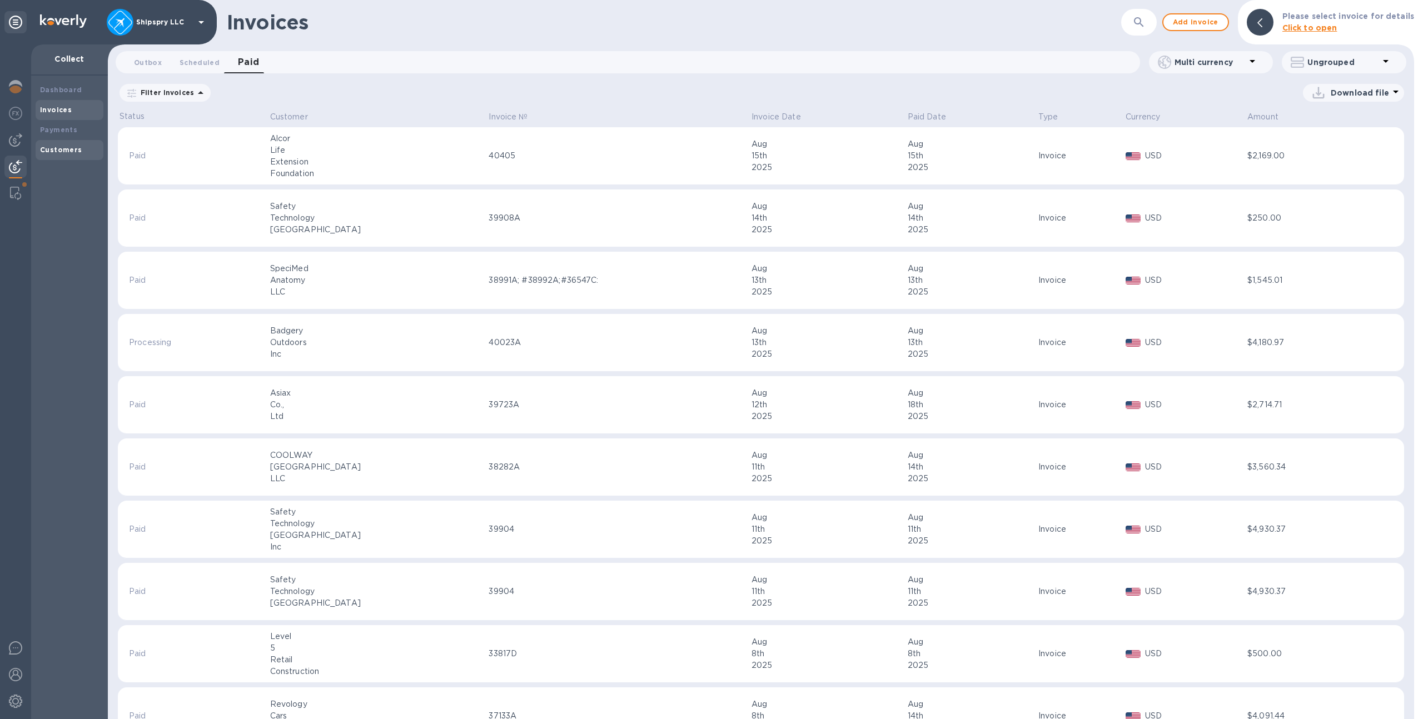
click at [63, 154] on div "Customers" at bounding box center [69, 150] width 59 height 11
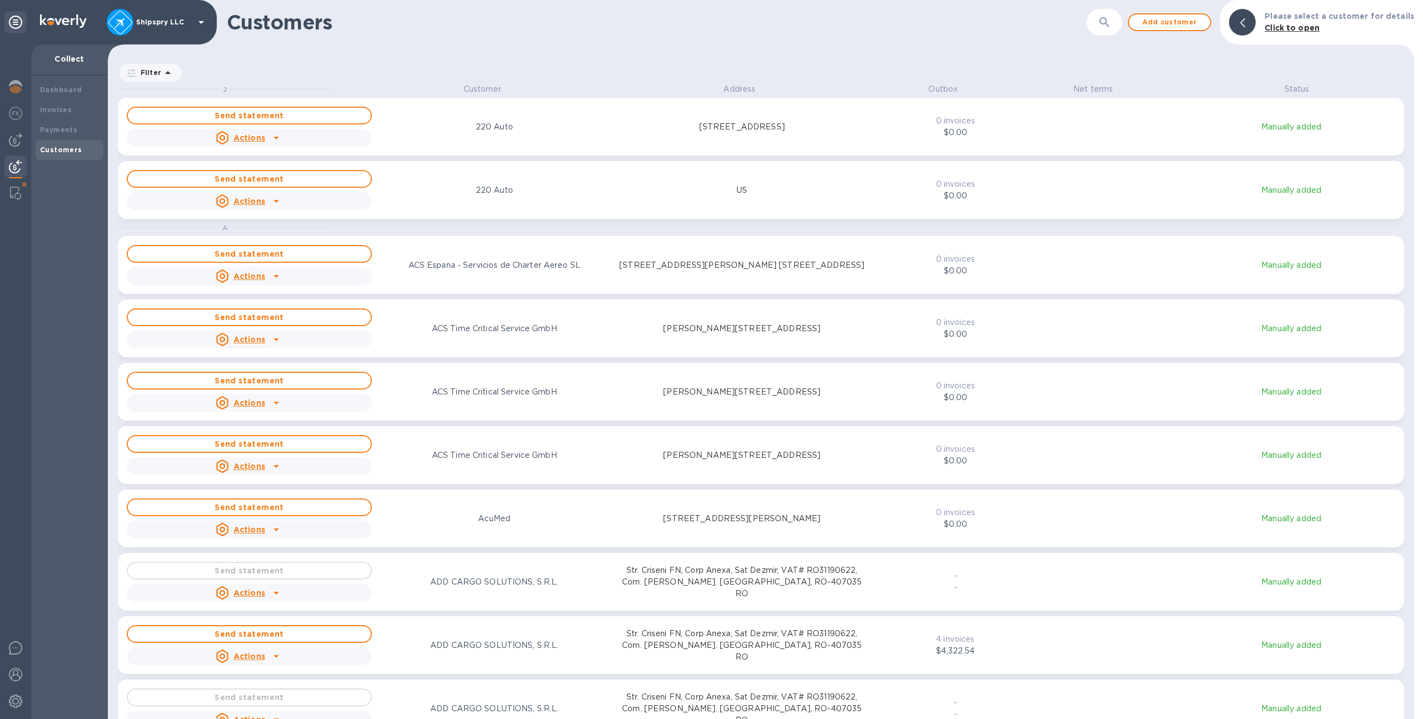
scroll to position [628, 1302]
click at [1105, 27] on icon "button" at bounding box center [1104, 22] width 13 height 13
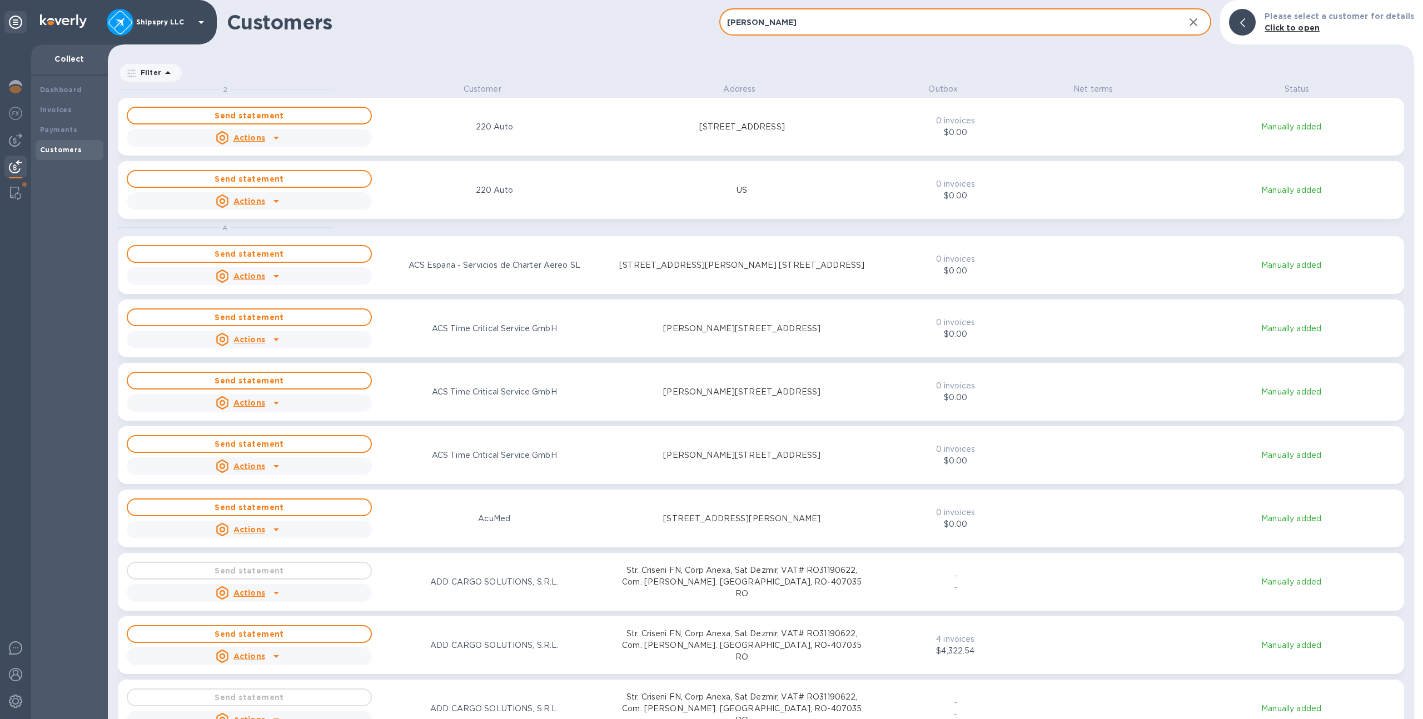
type input "safety"
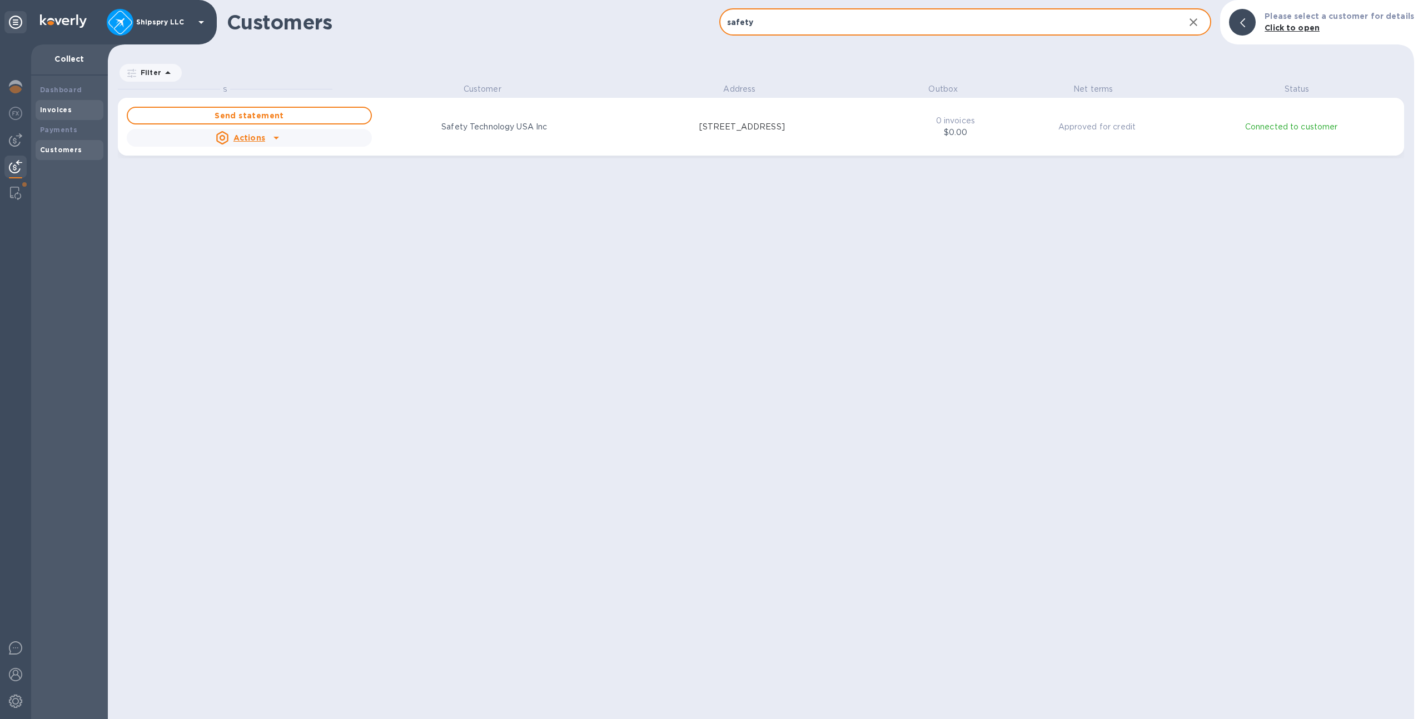
click at [59, 107] on b "Invoices" at bounding box center [56, 110] width 32 height 8
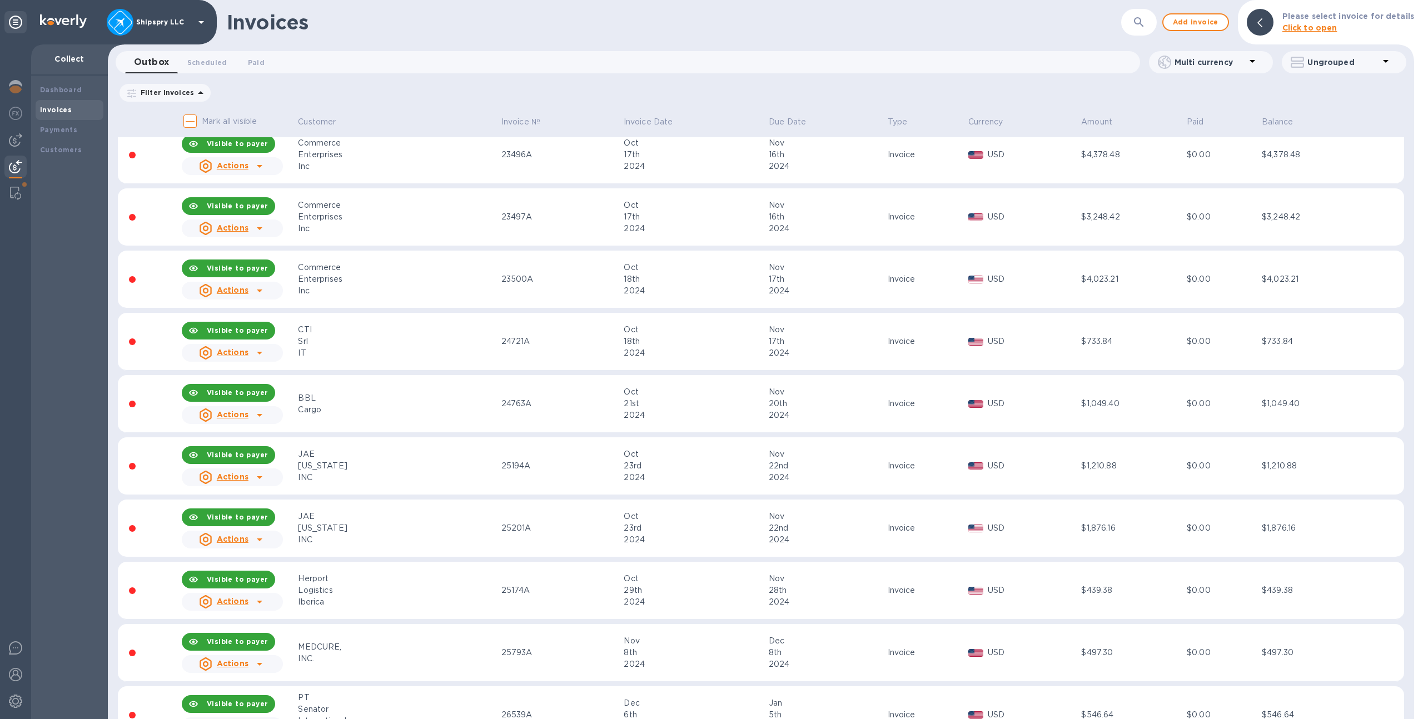
scroll to position [5772, 0]
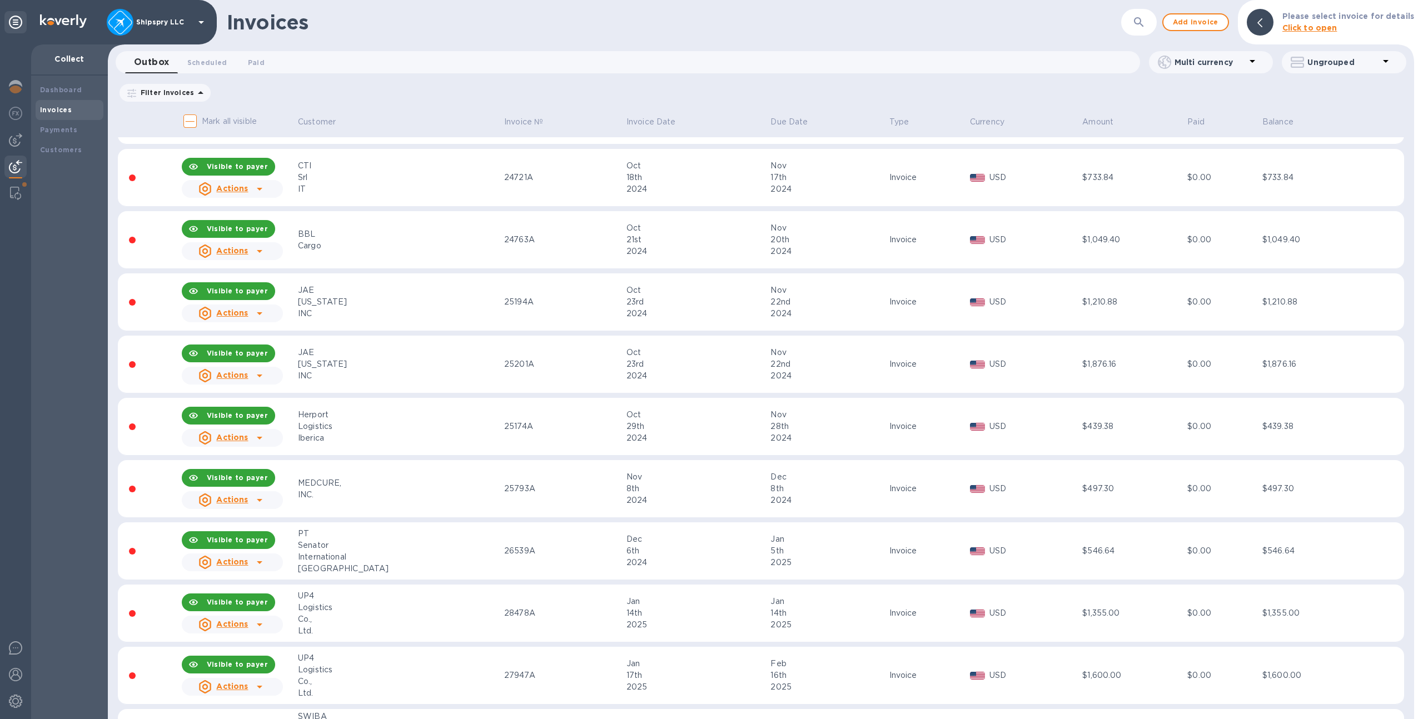
click at [1141, 22] on icon "button" at bounding box center [1139, 22] width 13 height 13
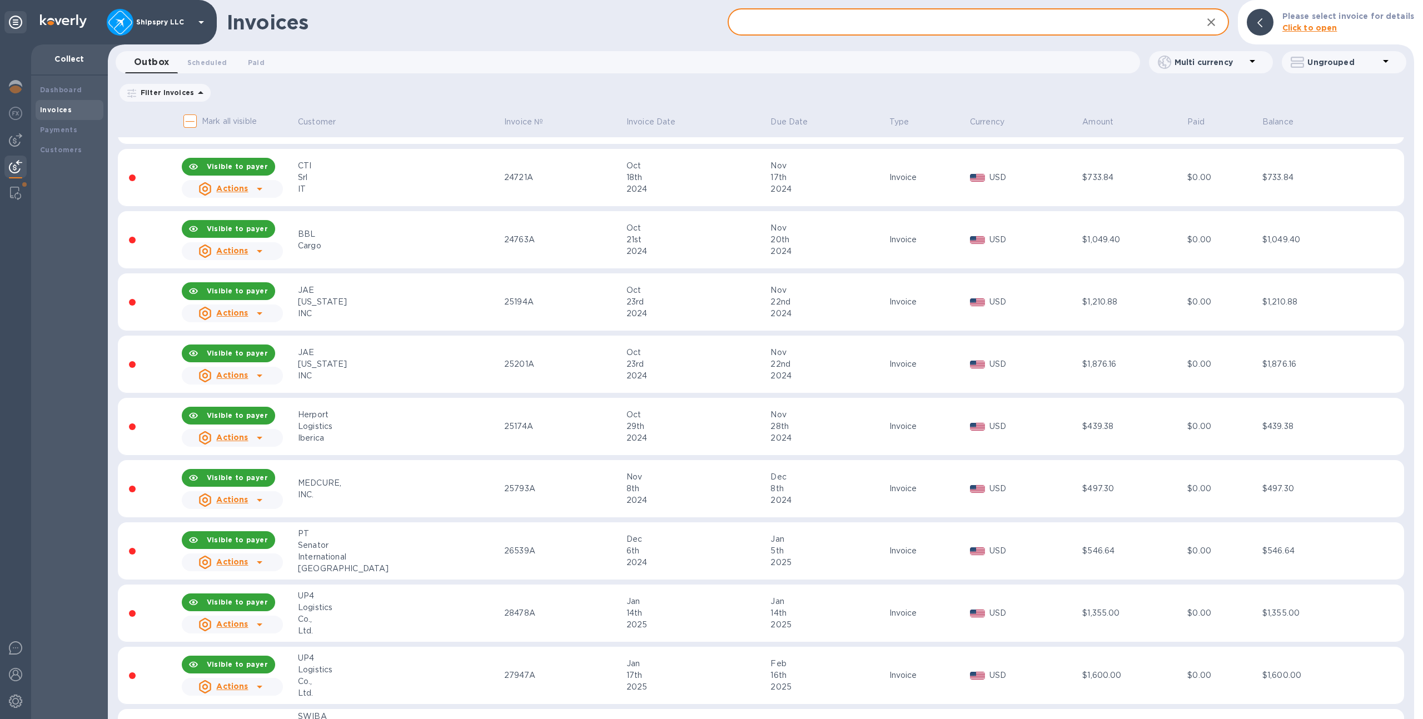
paste input "40213A"
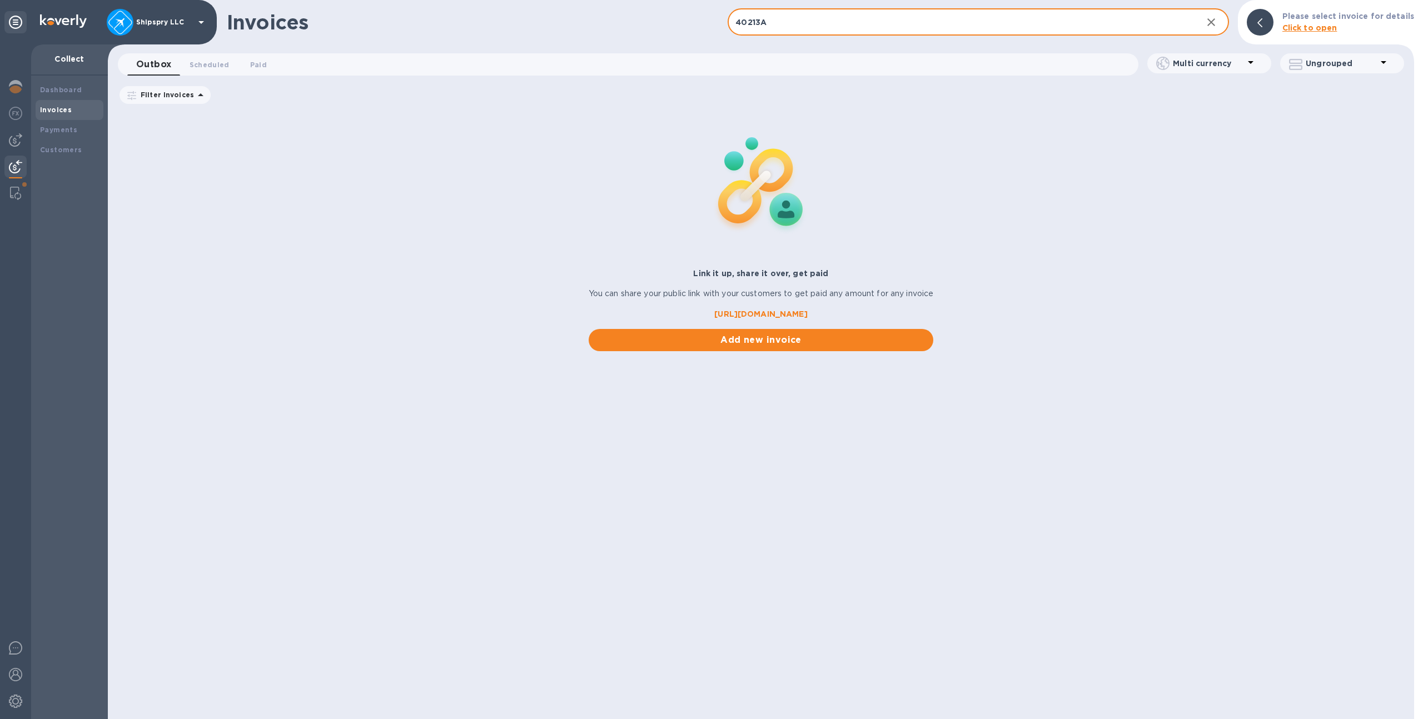
type input "40213A"
click at [147, 24] on p "Shipspry LLC" at bounding box center [164, 22] width 56 height 8
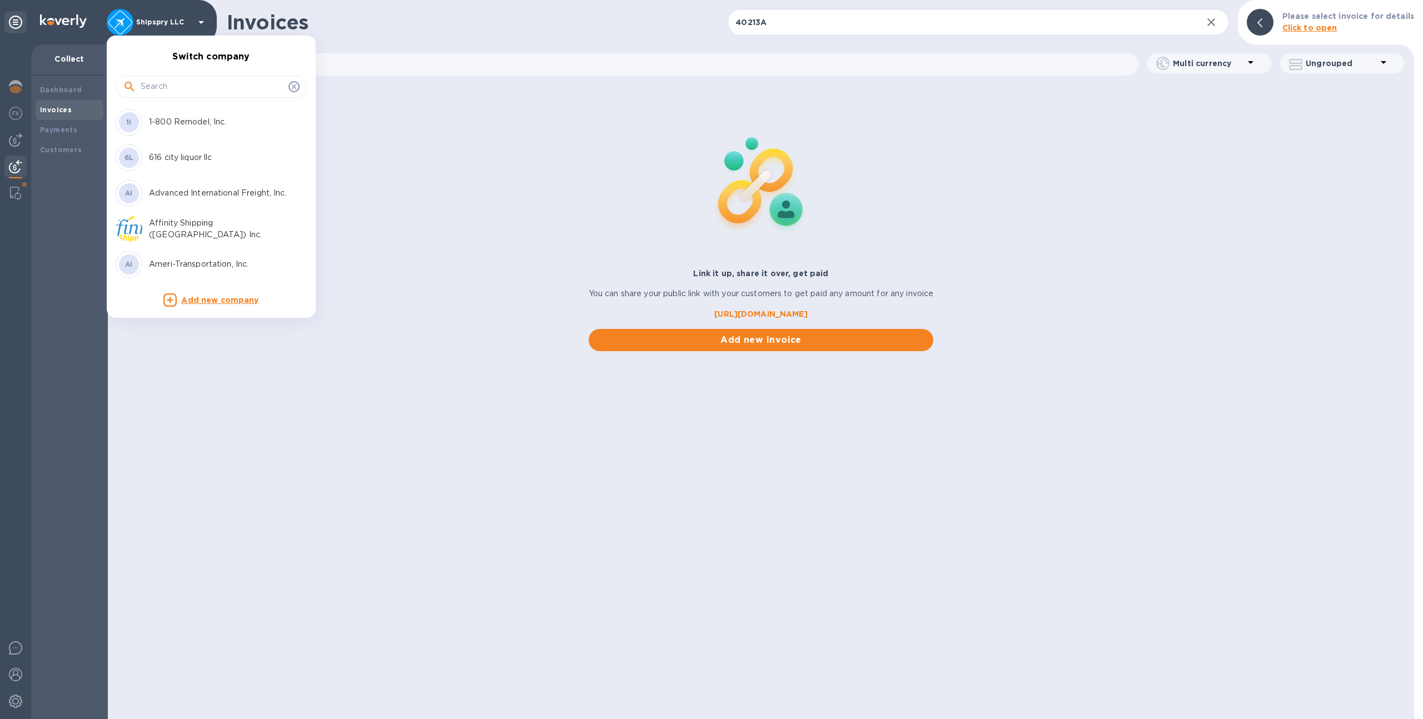
click at [182, 79] on input "text" at bounding box center [212, 86] width 143 height 17
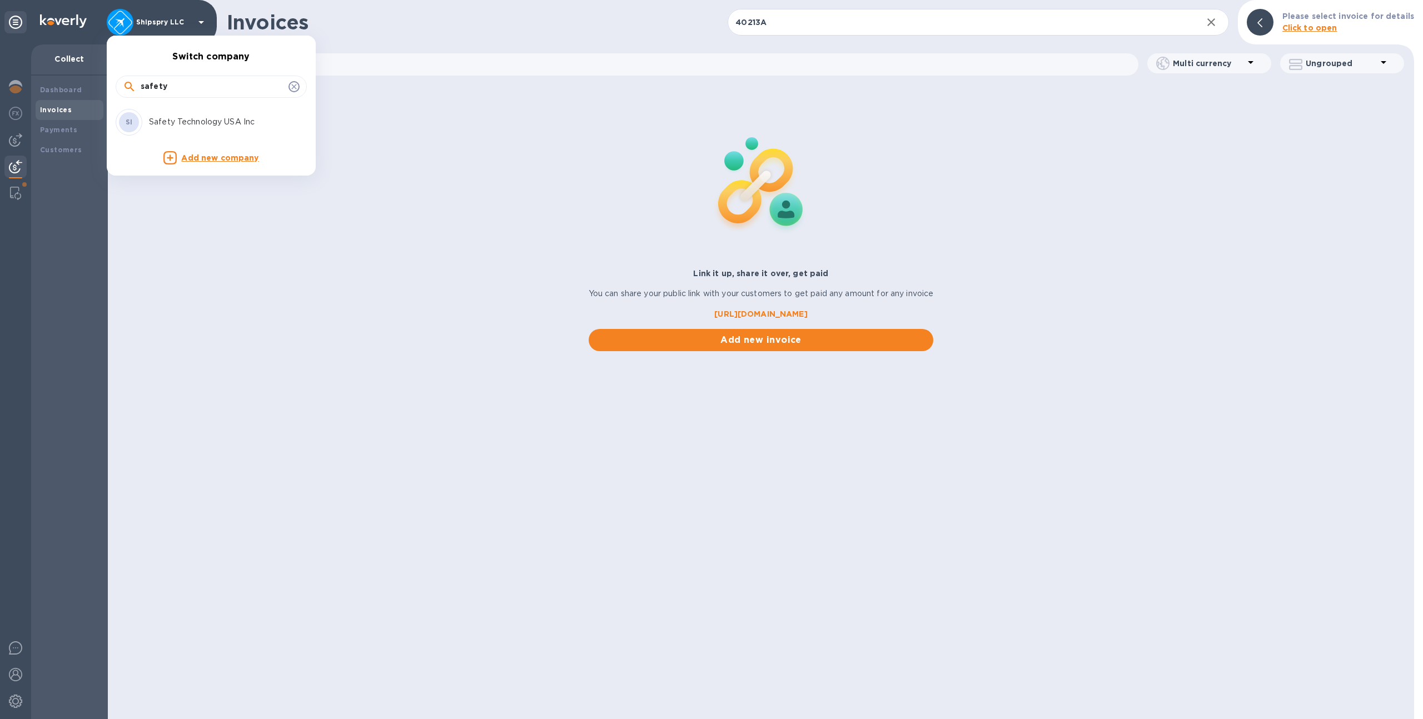
type input "safety"
click at [197, 120] on p "Safety Technology USA Inc" at bounding box center [219, 122] width 140 height 12
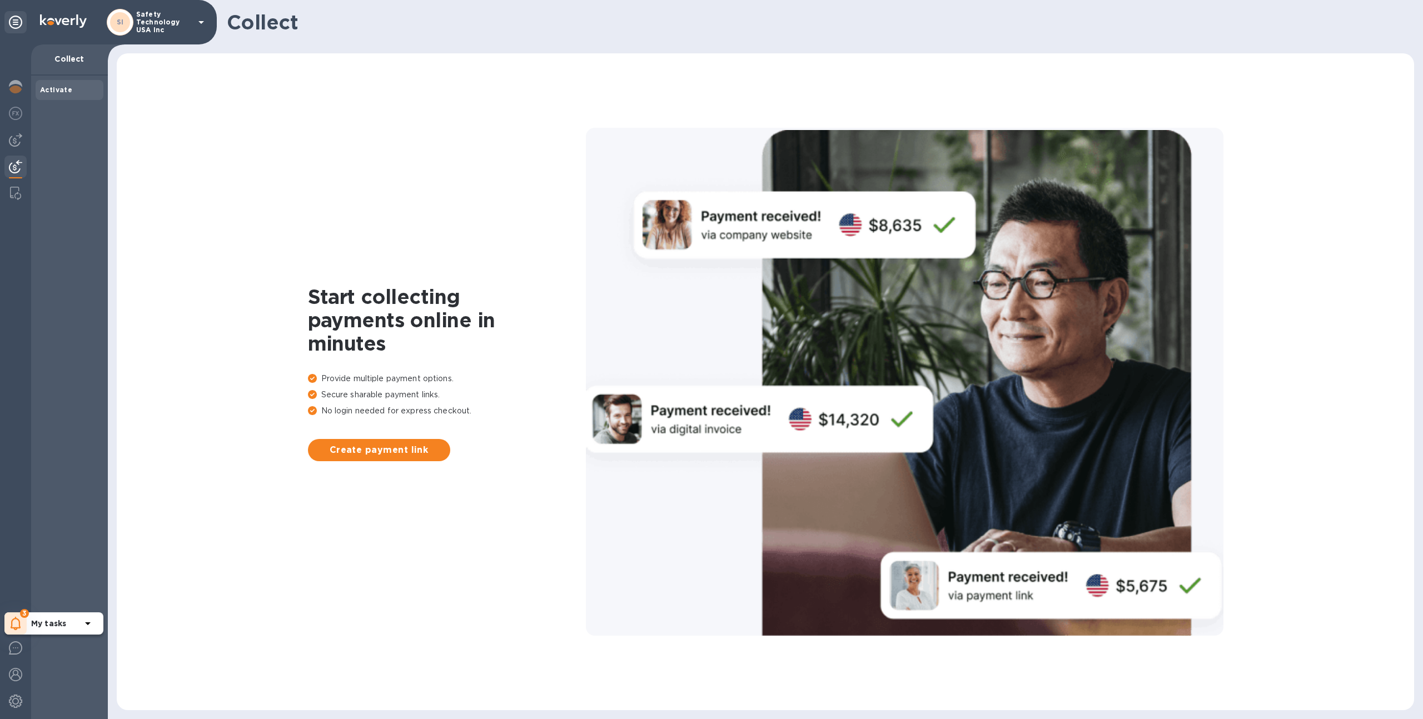
click at [8, 619] on div "3" at bounding box center [15, 624] width 22 height 22
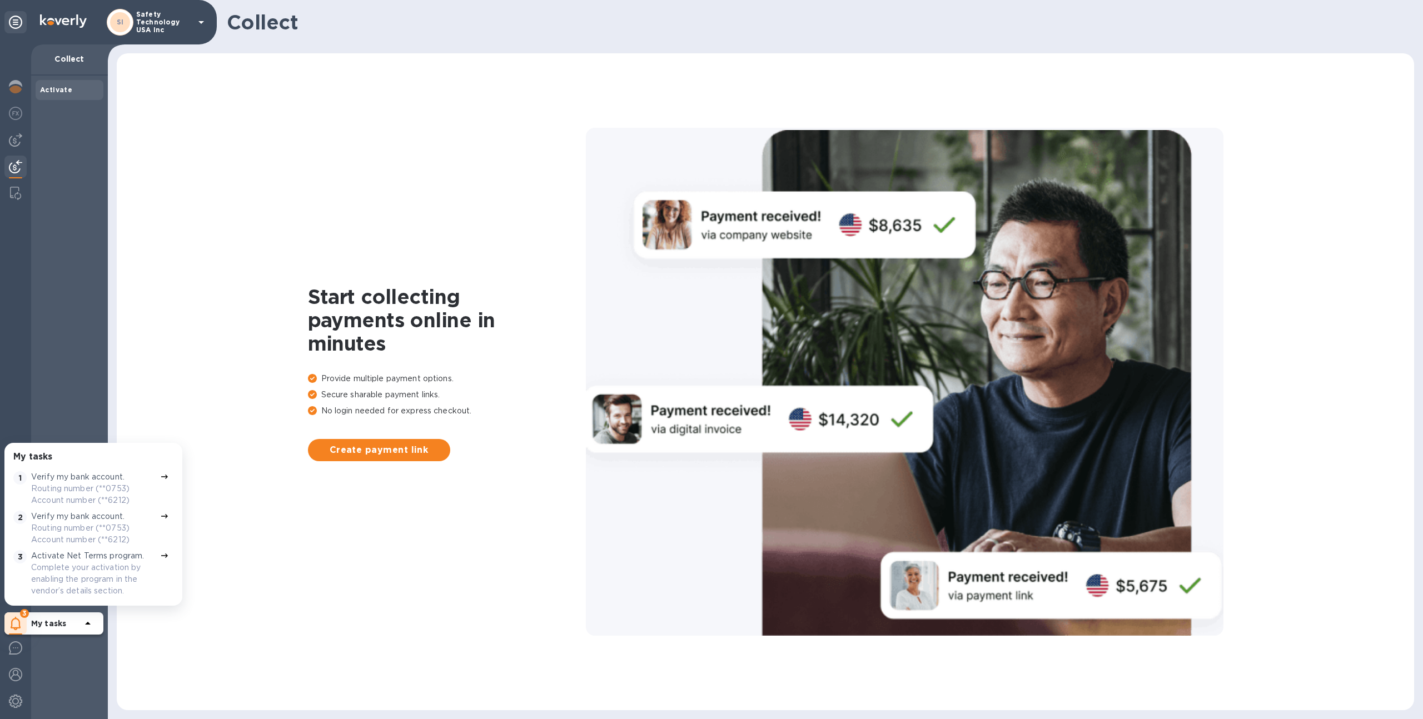
click at [47, 568] on p "Complete your activation by enabling the program in the vendor’s details sectio…" at bounding box center [93, 579] width 125 height 35
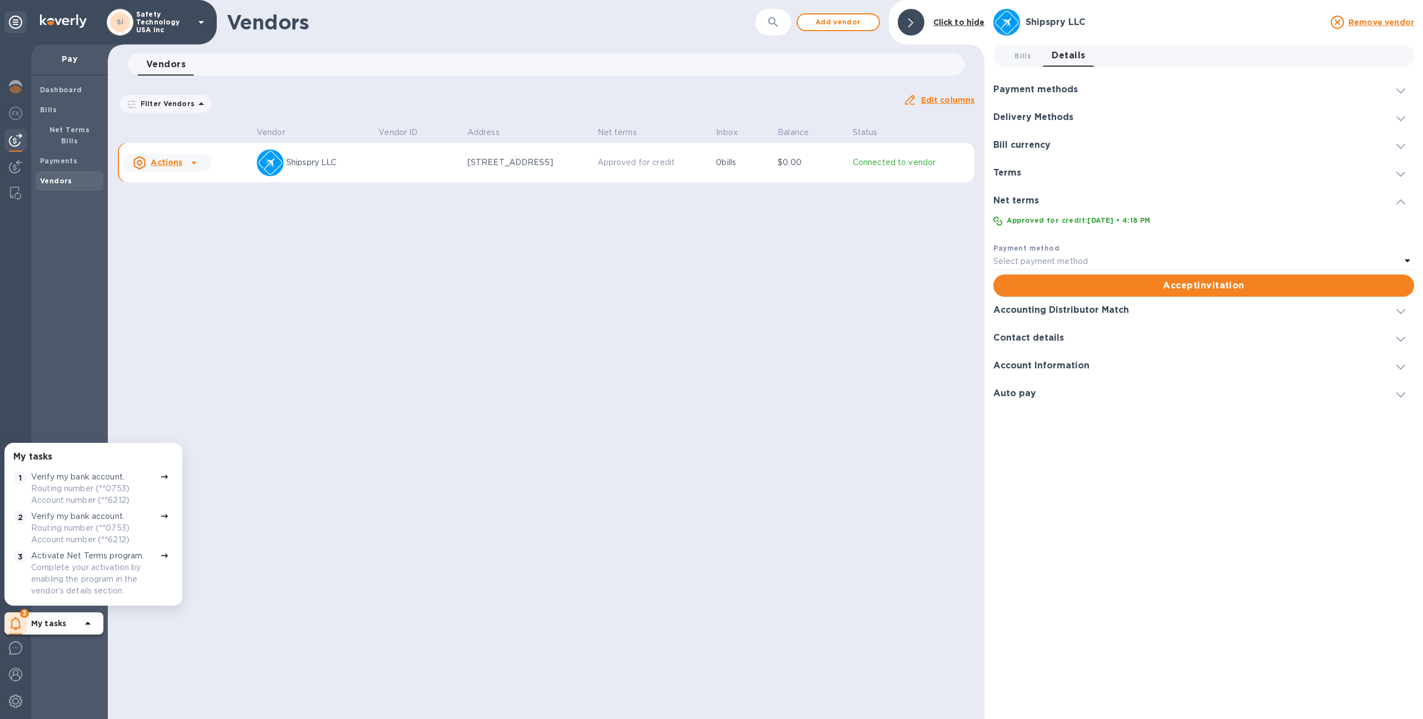
click at [1123, 261] on div "Select payment method" at bounding box center [1198, 262] width 408 height 16
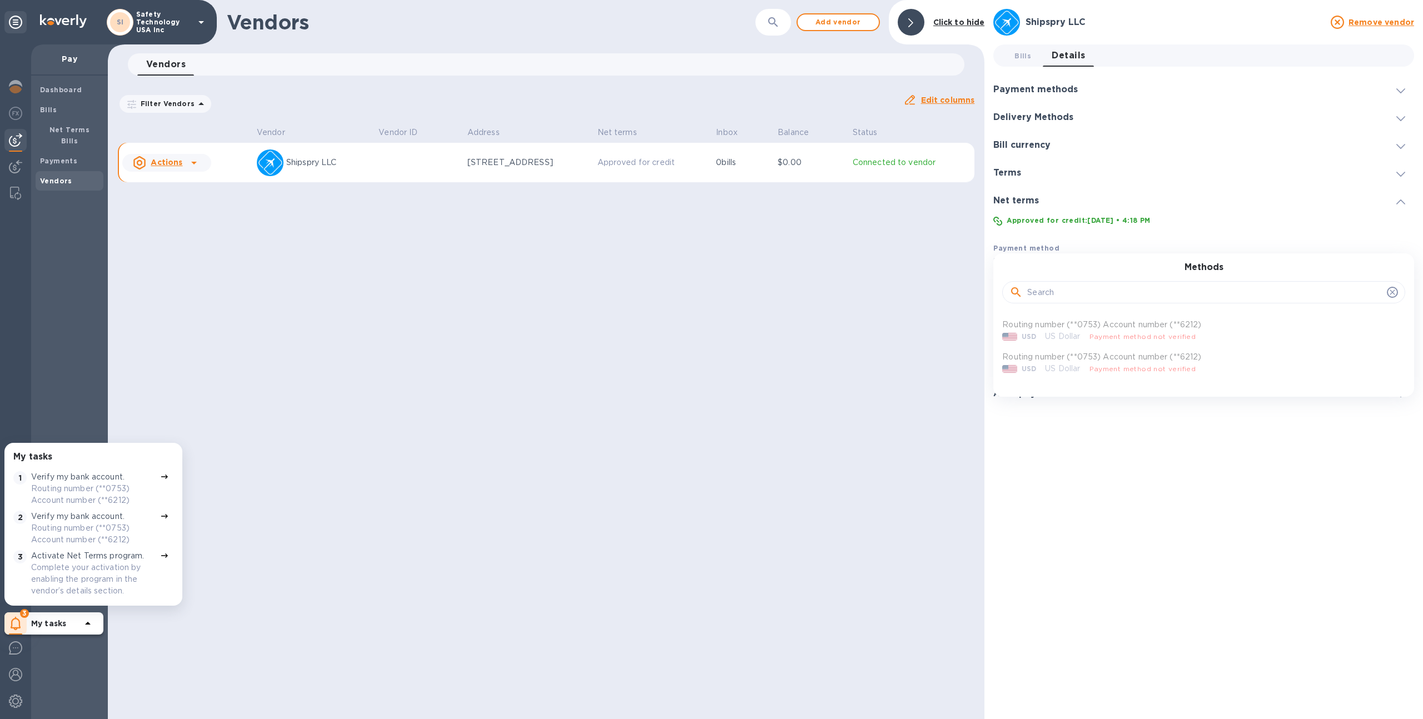
click at [1091, 329] on div "Routing number (**0753) Account number (**6212) USD US Dollar Payment method no…" at bounding box center [1199, 347] width 403 height 64
click at [846, 412] on div "Vendors ​ Add vendor Click to hide Vendors 0 Filter Vendors Auto pay: All Edit …" at bounding box center [546, 359] width 877 height 719
